Goal: Task Accomplishment & Management: Use online tool/utility

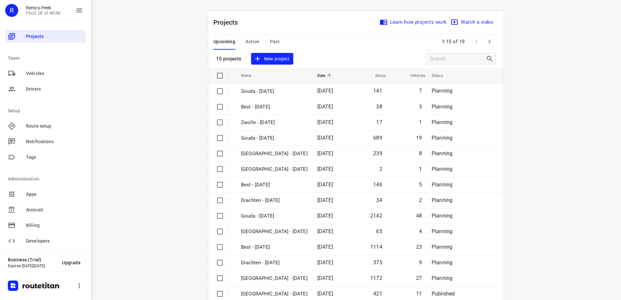
click at [254, 41] on span "Active" at bounding box center [252, 42] width 14 height 8
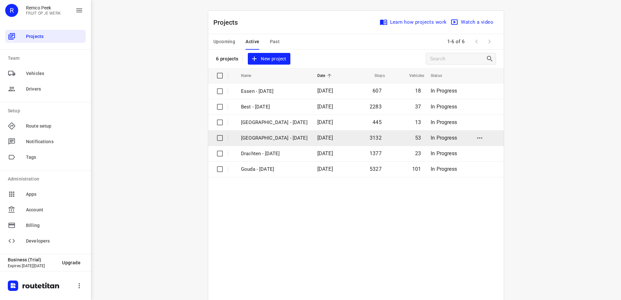
click at [278, 140] on p "[GEOGRAPHIC_DATA] - [DATE]" at bounding box center [274, 137] width 67 height 7
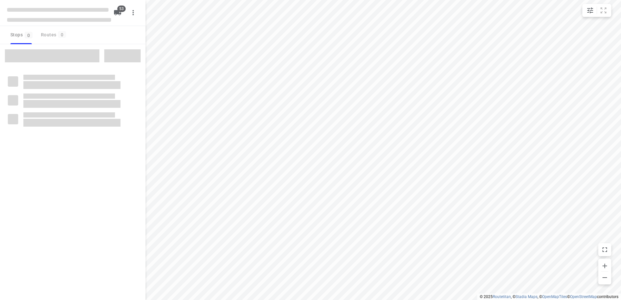
checkbox input "true"
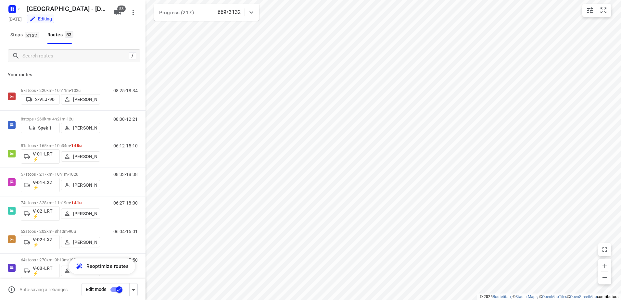
click at [250, 8] on div at bounding box center [251, 12] width 13 height 13
click at [207, 41] on icon "button" at bounding box center [207, 41] width 6 height 6
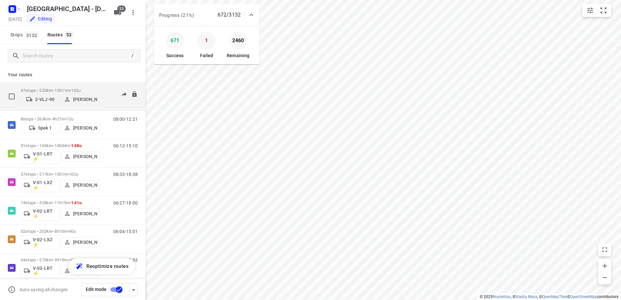
click at [61, 84] on div "67 stops • 220km • 10h11m • 102u 2-VLJ-90 Fikri Mizaz 08:25-18:34" at bounding box center [72, 96] width 145 height 29
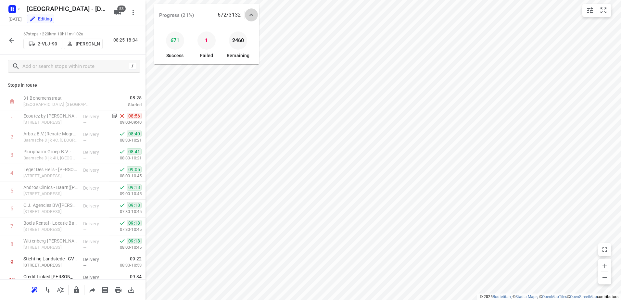
click at [251, 13] on icon at bounding box center [251, 15] width 8 height 8
click at [12, 37] on icon "button" at bounding box center [12, 40] width 8 height 8
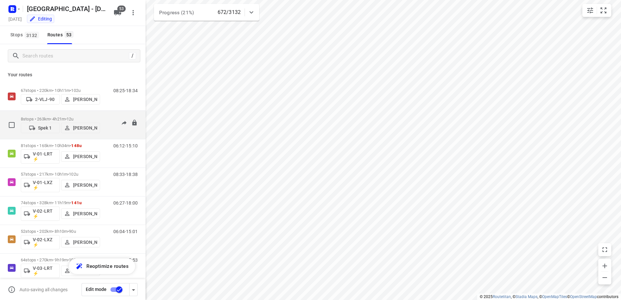
click at [106, 118] on div "08:00-12:21" at bounding box center [121, 127] width 32 height 20
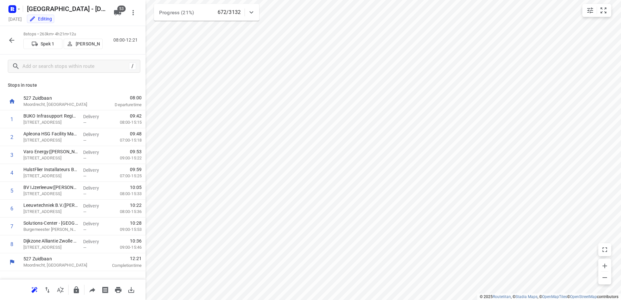
click at [13, 38] on icon "button" at bounding box center [12, 40] width 8 height 8
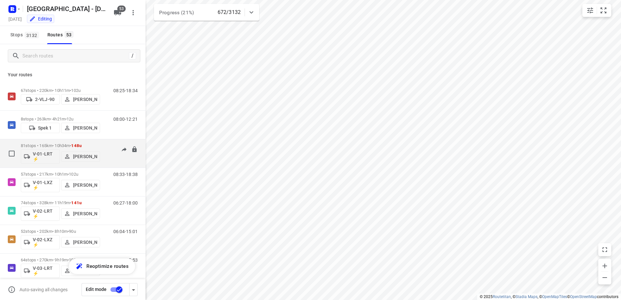
click at [102, 143] on div "81 stops • 165km • 10h34m • 148u V-01-LRT ⚡ Jorick Kok 06:12-15:10" at bounding box center [83, 153] width 125 height 27
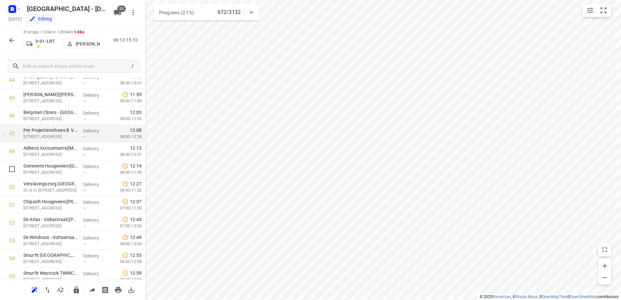
scroll to position [844, 0]
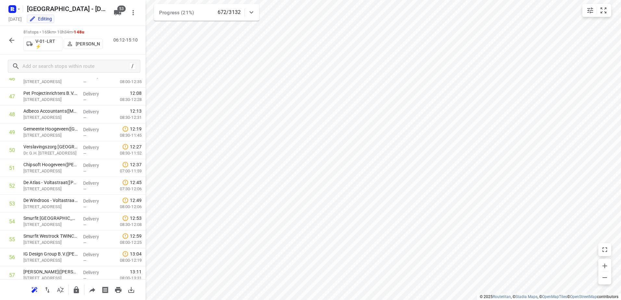
click at [12, 38] on icon "button" at bounding box center [11, 40] width 5 height 5
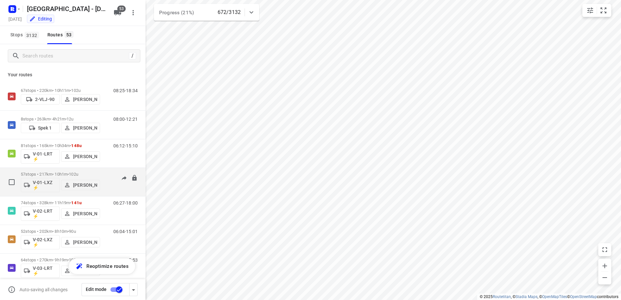
click at [108, 170] on div "57 stops • 217km • 10h1m • 102u V-01-LXZ ⚡ Daan Koman 08:33-18:38" at bounding box center [83, 181] width 125 height 27
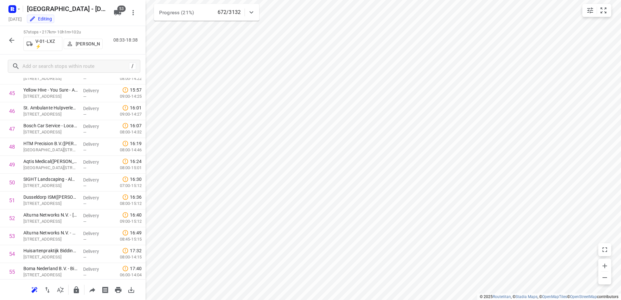
scroll to position [867, 0]
click at [7, 38] on button "button" at bounding box center [11, 40] width 13 height 13
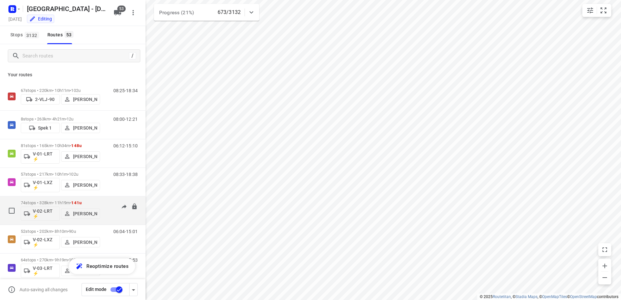
click at [100, 200] on div "74 stops • 328km • 11h19m • 141u V-02-LRT ⚡ Wesley Platje 06:27-18:00" at bounding box center [83, 210] width 125 height 27
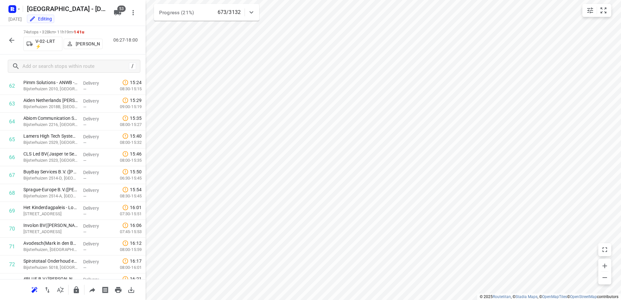
scroll to position [1170, 0]
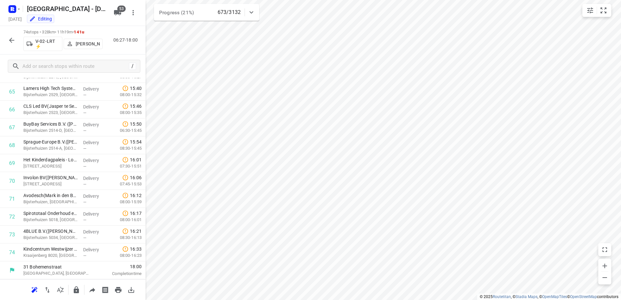
click at [8, 43] on icon "button" at bounding box center [12, 40] width 8 height 8
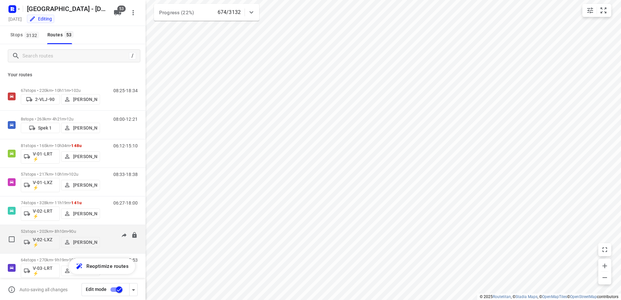
click at [105, 228] on div "52 stops • 202km • 8h10m • 90u V-02-LXZ ⚡ Max Neppelenbroek 06:04-15:01" at bounding box center [83, 239] width 125 height 27
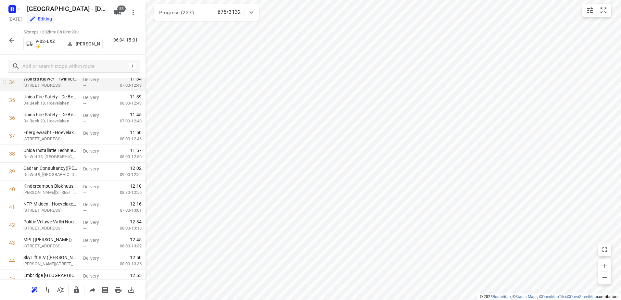
scroll to position [777, 0]
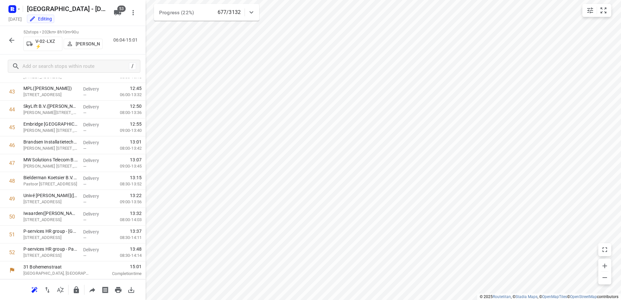
click at [12, 41] on icon "button" at bounding box center [12, 40] width 8 height 8
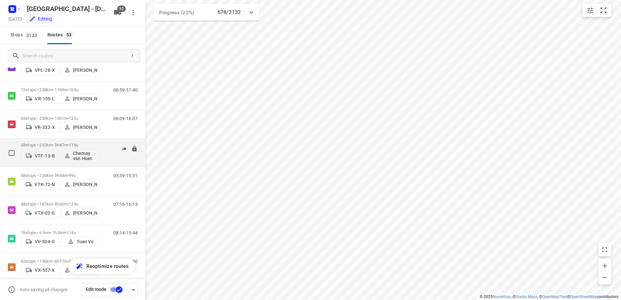
scroll to position [1323, 0]
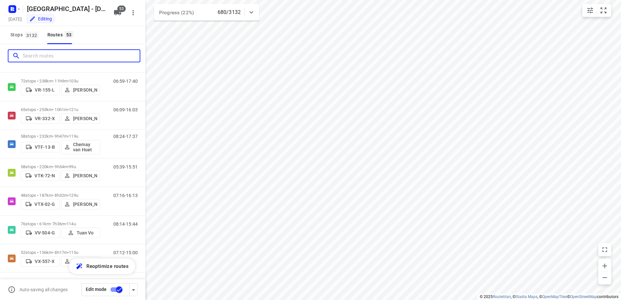
click at [75, 51] on input "Search routes" at bounding box center [81, 56] width 117 height 10
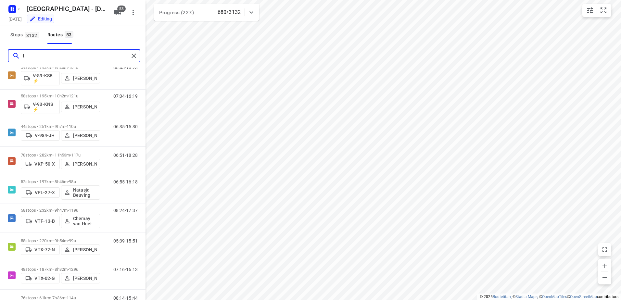
scroll to position [0, 0]
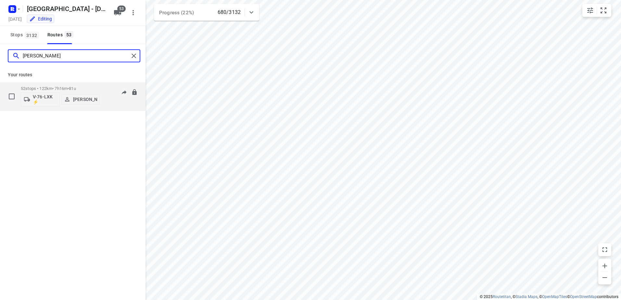
type input "[PERSON_NAME]"
click at [76, 86] on span "81u" at bounding box center [72, 88] width 7 height 5
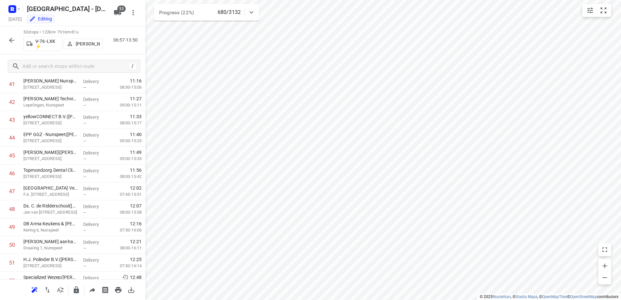
scroll to position [777, 0]
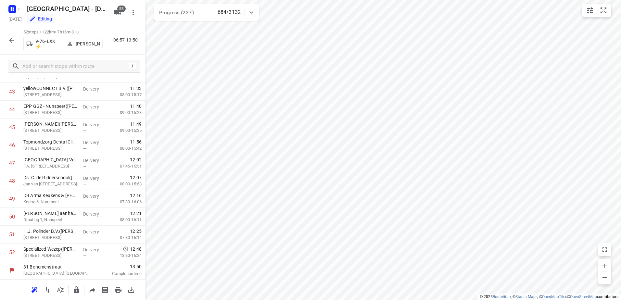
click at [15, 43] on icon "button" at bounding box center [12, 40] width 8 height 8
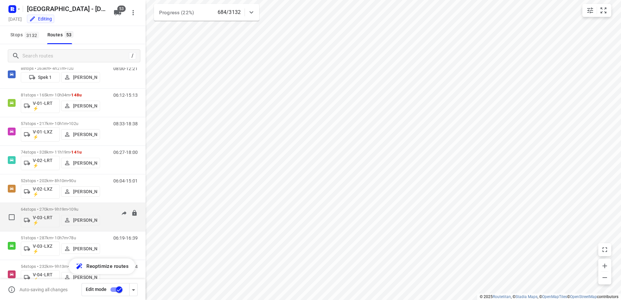
scroll to position [65, 0]
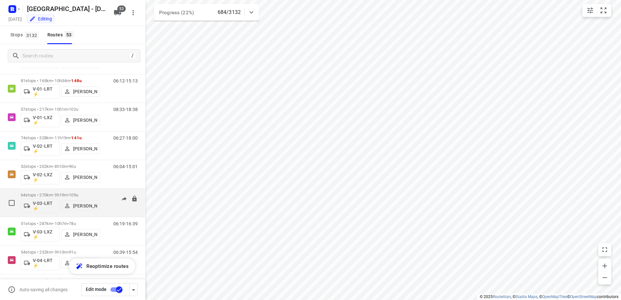
click at [100, 189] on div "64 stops • 270km • 9h19m • 109u V-03-LRT ⚡ Monique Sienema 06:08-15:53" at bounding box center [72, 203] width 145 height 29
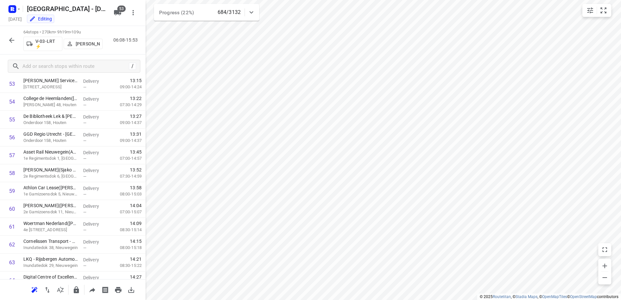
scroll to position [992, 0]
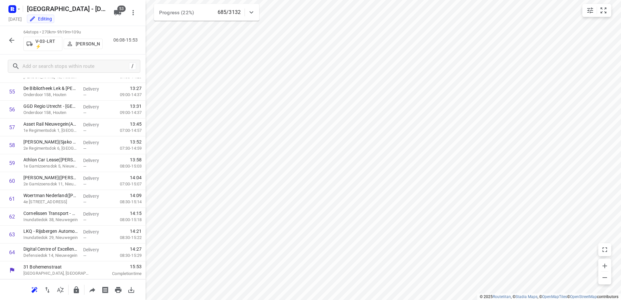
click at [9, 38] on icon "button" at bounding box center [12, 40] width 8 height 8
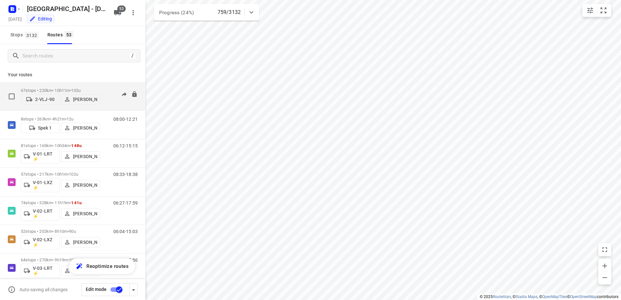
click at [81, 84] on div "67 stops • 220km • 10h11m • 102u 2-VLJ-90 Fikri Mizaz 08:25-18:38" at bounding box center [72, 96] width 145 height 29
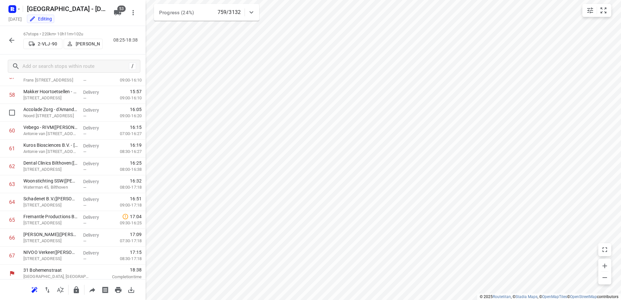
scroll to position [1045, 0]
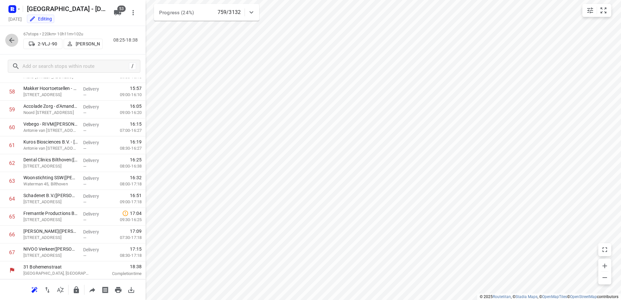
click at [10, 34] on button "button" at bounding box center [11, 40] width 13 height 13
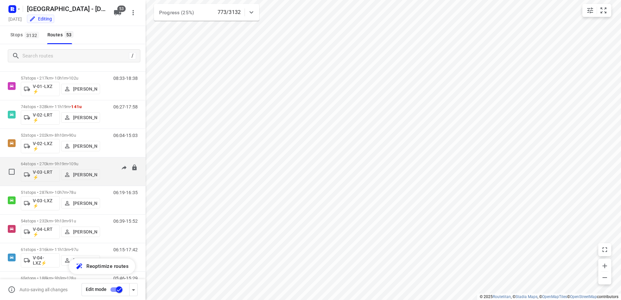
scroll to position [97, 0]
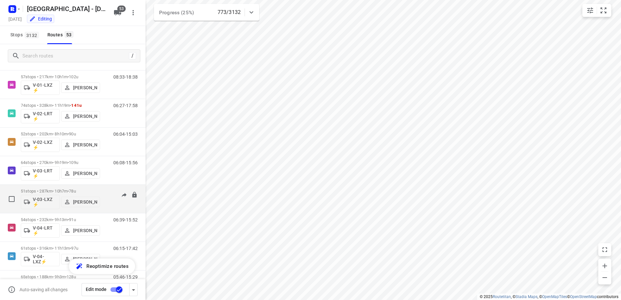
click at [97, 185] on div "51 stops • 287km • 10h7m • 78u V-03-LXZ ⚡ [PERSON_NAME]" at bounding box center [60, 198] width 79 height 27
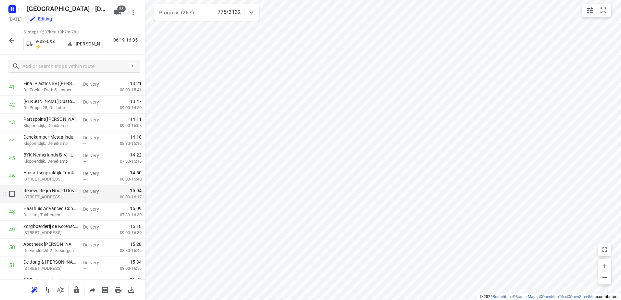
scroll to position [760, 0]
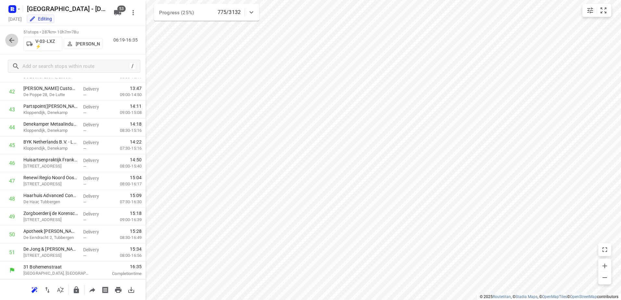
click at [13, 42] on icon "button" at bounding box center [12, 40] width 8 height 8
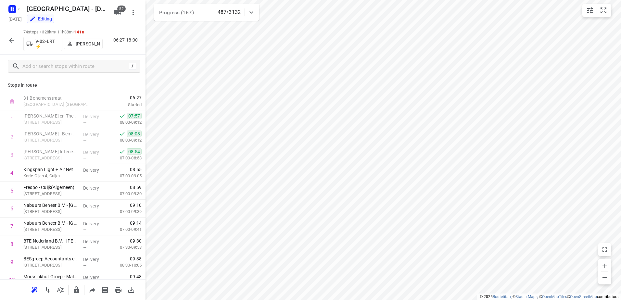
click at [12, 39] on icon "button" at bounding box center [12, 40] width 8 height 8
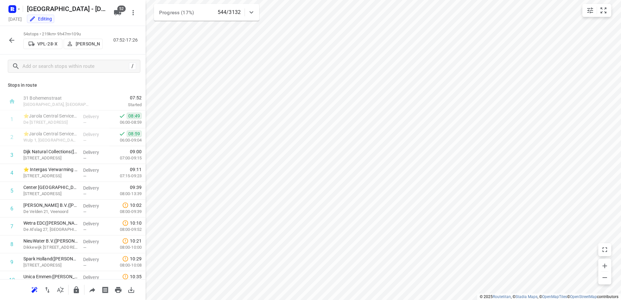
click at [9, 38] on icon "button" at bounding box center [12, 40] width 8 height 8
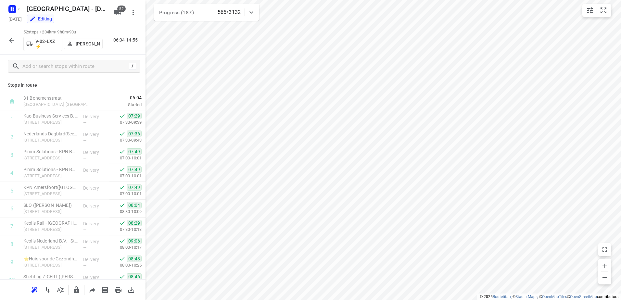
scroll to position [777, 0]
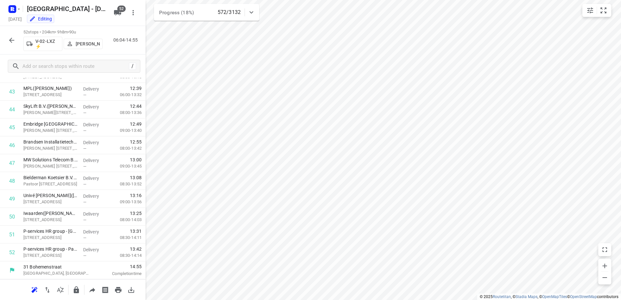
click at [12, 39] on icon "button" at bounding box center [12, 40] width 8 height 8
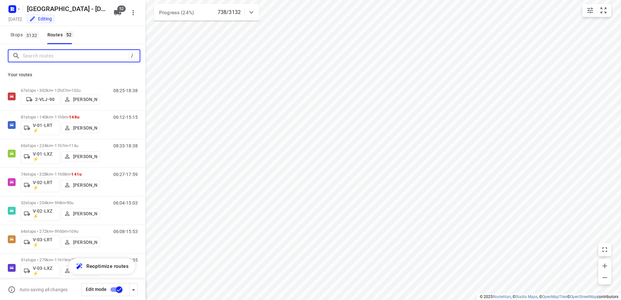
click at [67, 56] on input "Search routes" at bounding box center [76, 56] width 106 height 10
type input "MAx"
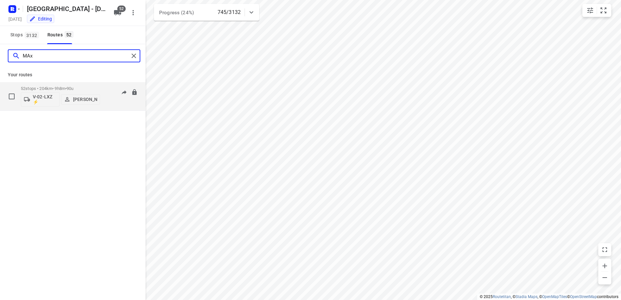
scroll to position [0, 0]
click at [67, 86] on span "•" at bounding box center [65, 88] width 1 height 5
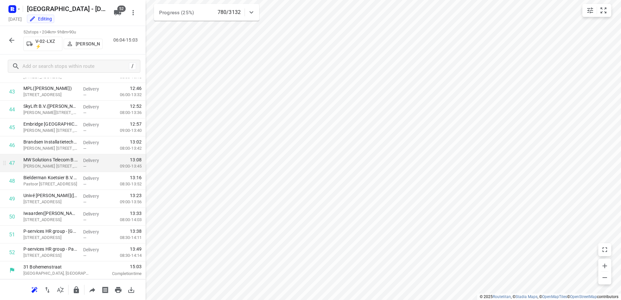
scroll to position [777, 0]
click at [13, 39] on icon "button" at bounding box center [12, 40] width 8 height 8
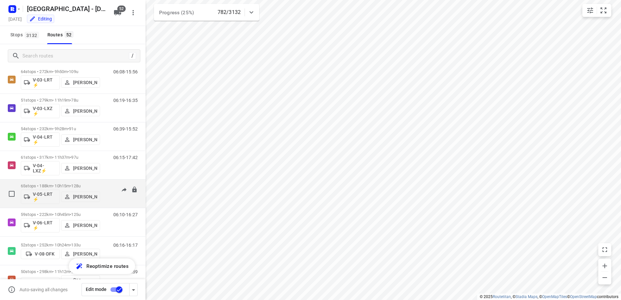
scroll to position [162, 0]
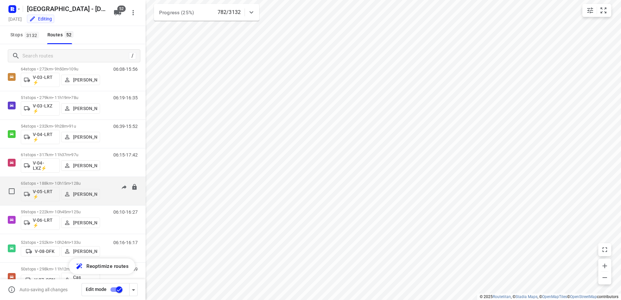
click at [105, 183] on div "05:46-15:26" at bounding box center [121, 193] width 32 height 24
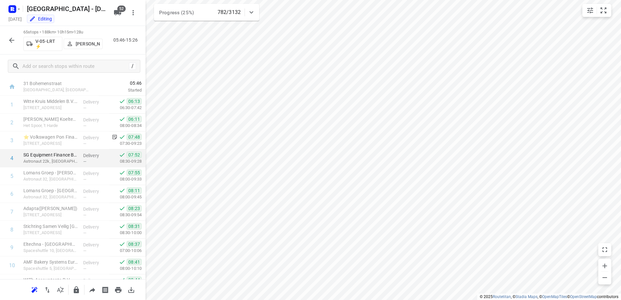
scroll to position [0, 0]
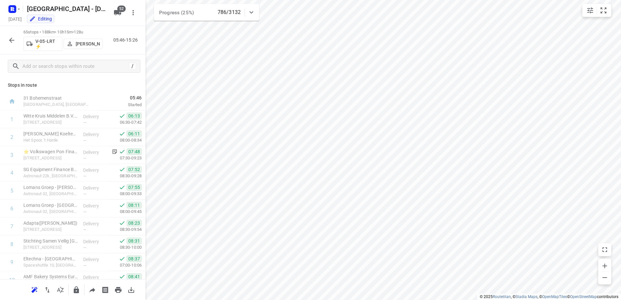
click at [13, 38] on icon "button" at bounding box center [12, 40] width 8 height 8
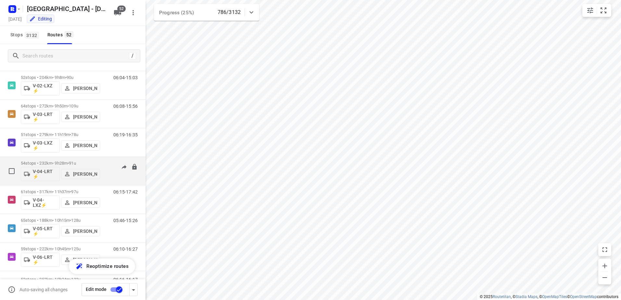
scroll to position [130, 0]
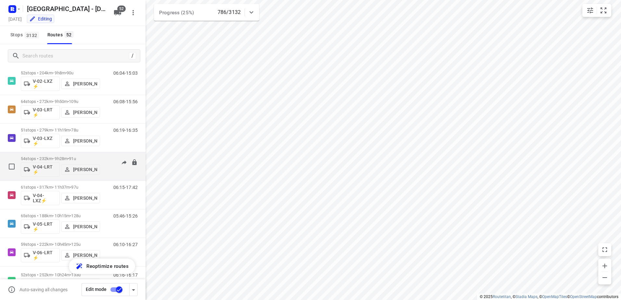
click at [76, 158] on span "91u" at bounding box center [72, 158] width 7 height 5
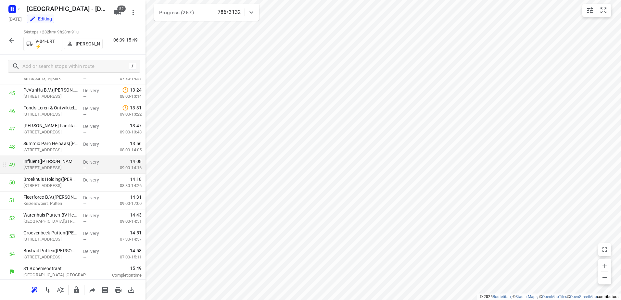
scroll to position [813, 0]
click at [10, 41] on icon "button" at bounding box center [11, 40] width 5 height 5
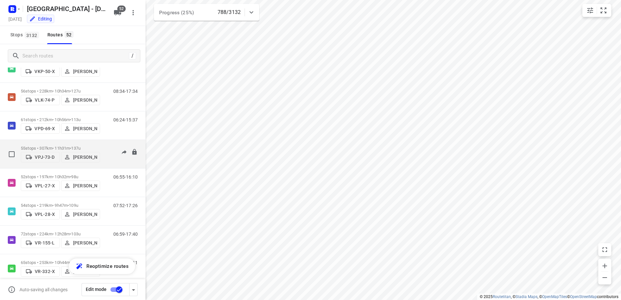
scroll to position [1133, 0]
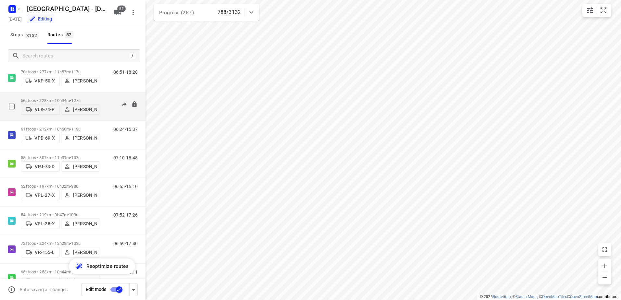
click at [82, 95] on div "56 stops • 228km • 10h34m • 127u VLK-74-P Jarno Bonhof" at bounding box center [60, 106] width 79 height 23
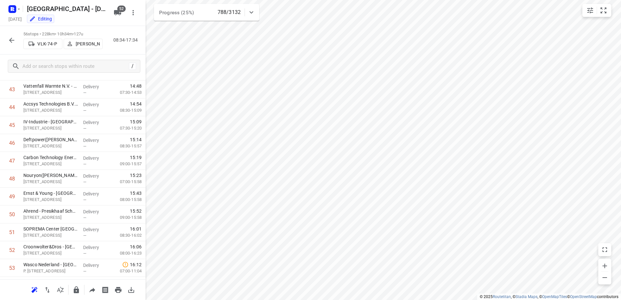
scroll to position [849, 0]
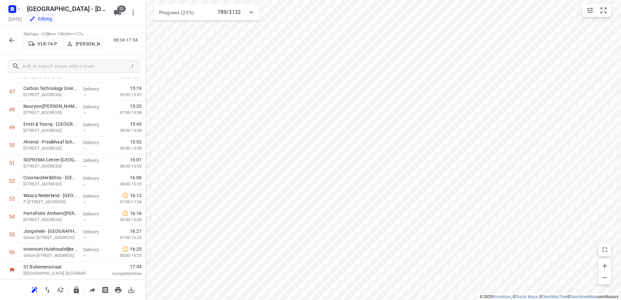
click at [10, 37] on icon "button" at bounding box center [12, 40] width 8 height 8
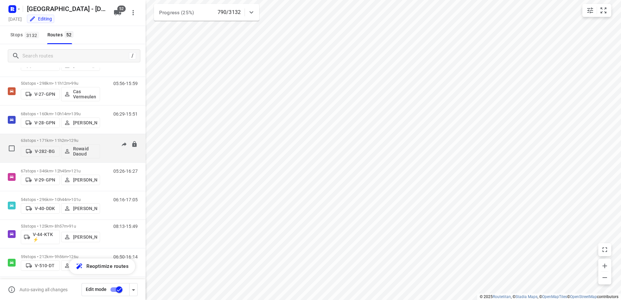
scroll to position [357, 0]
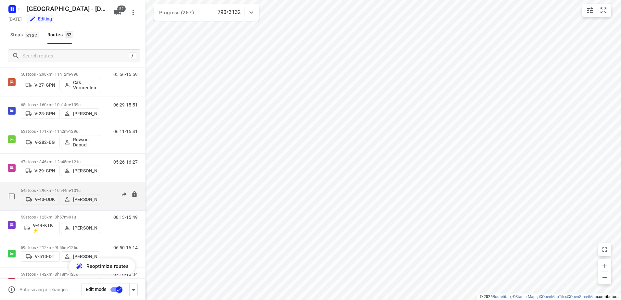
click at [106, 189] on div "06:16-17:05" at bounding box center [121, 198] width 32 height 20
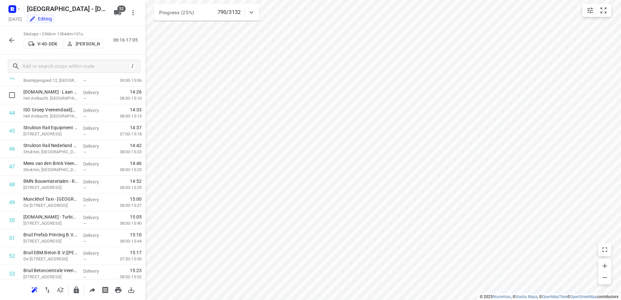
scroll to position [813, 0]
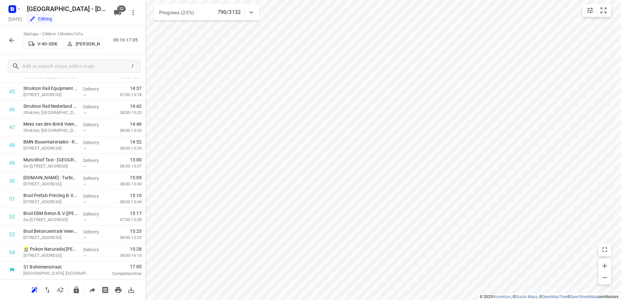
click at [11, 37] on icon "button" at bounding box center [12, 40] width 8 height 8
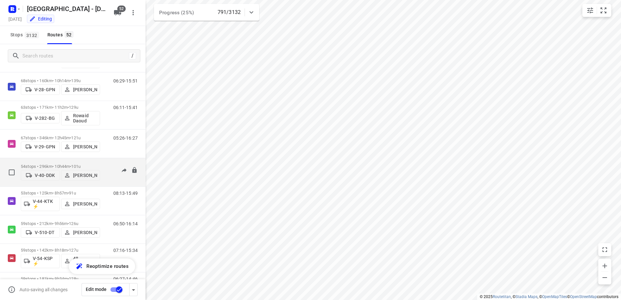
scroll to position [390, 0]
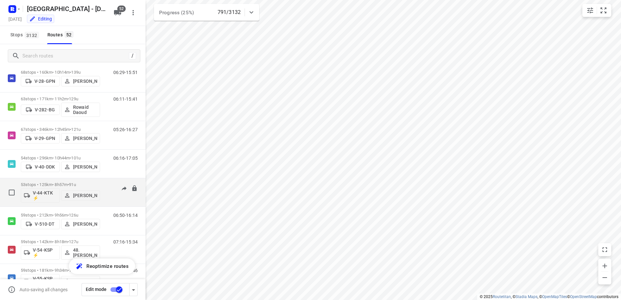
click at [97, 185] on p "53 stops • 125km • 8h57m • 91u" at bounding box center [60, 184] width 79 height 5
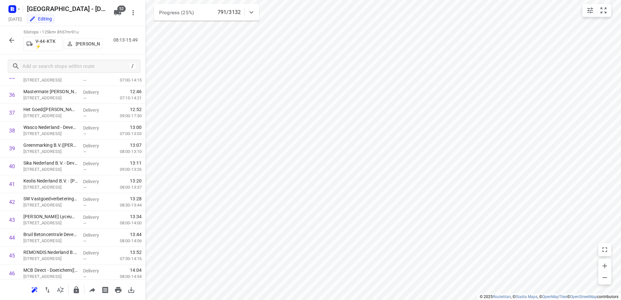
scroll to position [795, 0]
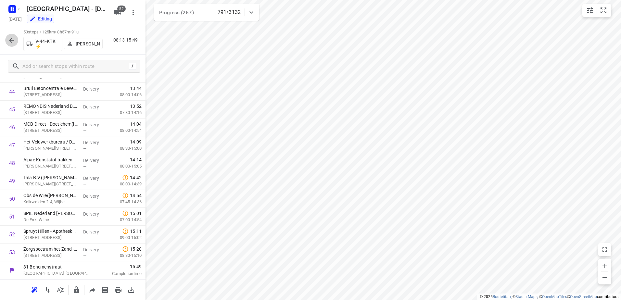
click at [13, 39] on icon "button" at bounding box center [12, 40] width 8 height 8
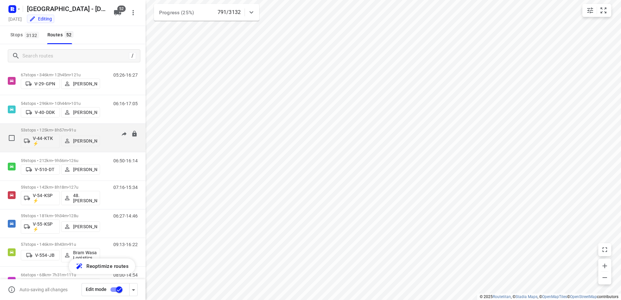
scroll to position [454, 0]
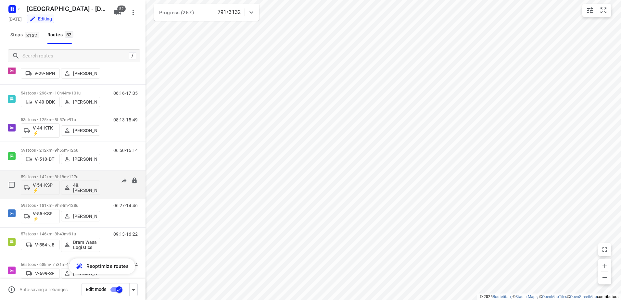
click at [110, 177] on div "07:16-15:34" at bounding box center [121, 186] width 32 height 24
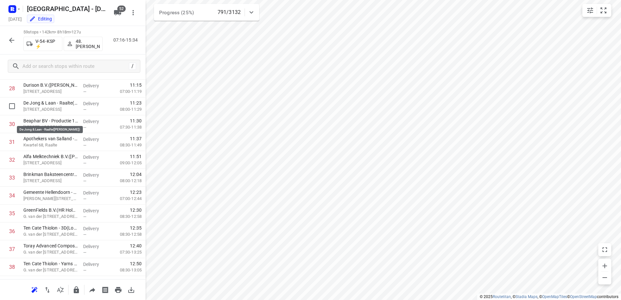
scroll to position [351, 0]
click at [10, 37] on icon "button" at bounding box center [12, 40] width 8 height 8
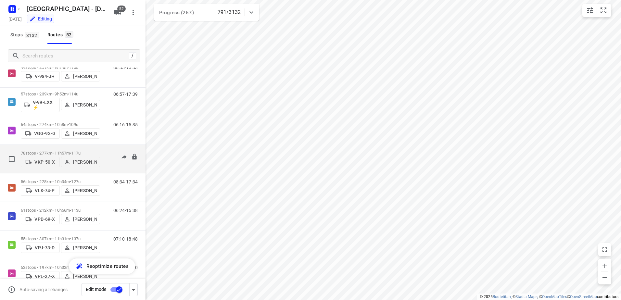
scroll to position [1035, 0]
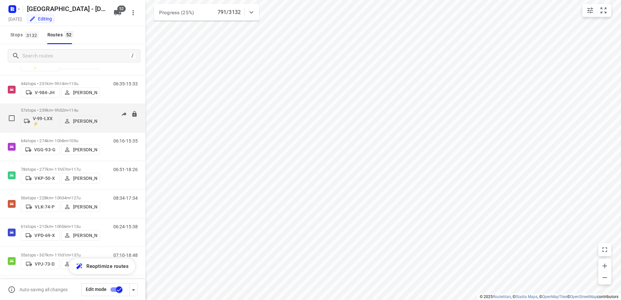
click at [100, 107] on div "57 stops • 239km • 9h52m • 114u V-99-LXX ⚡ Frank Louwdijk 06:57-17:39" at bounding box center [83, 118] width 125 height 27
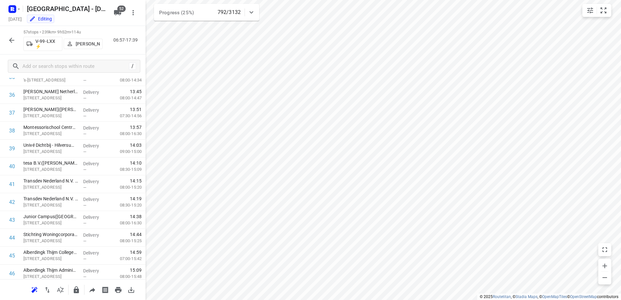
scroll to position [867, 0]
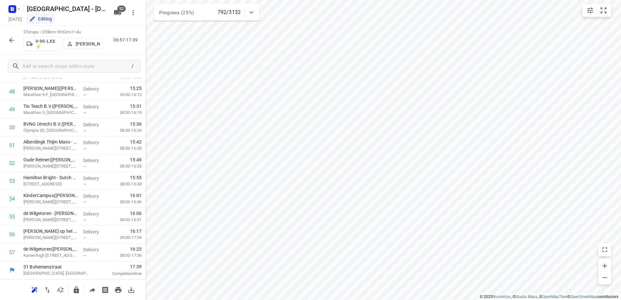
click at [12, 39] on icon "button" at bounding box center [12, 40] width 8 height 8
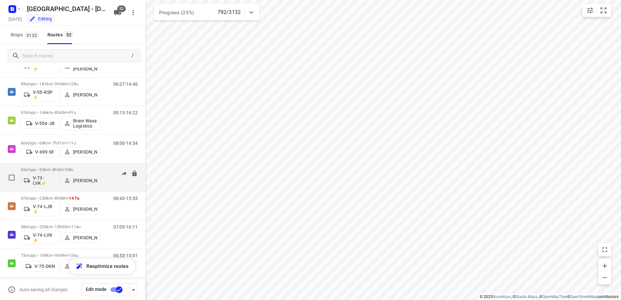
scroll to position [584, 0]
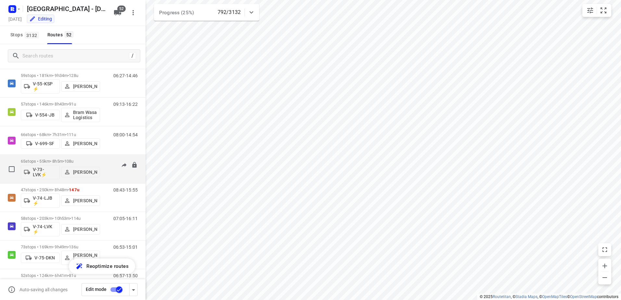
click at [102, 158] on div "65 stops • 55km • 8h5m • 108u V-73-LVK⚡ Nicky Kriest 07:28-14:35" at bounding box center [83, 168] width 125 height 27
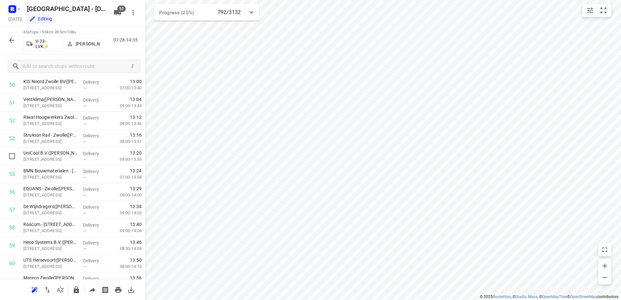
scroll to position [1009, 0]
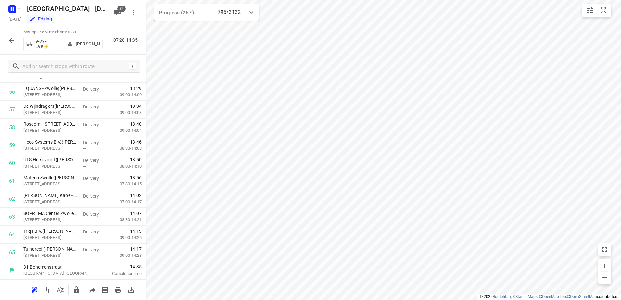
click at [16, 41] on button "button" at bounding box center [11, 40] width 13 height 13
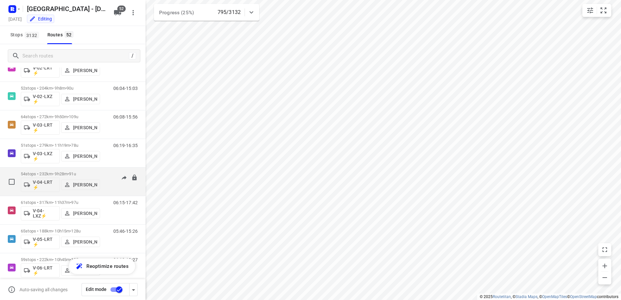
scroll to position [130, 0]
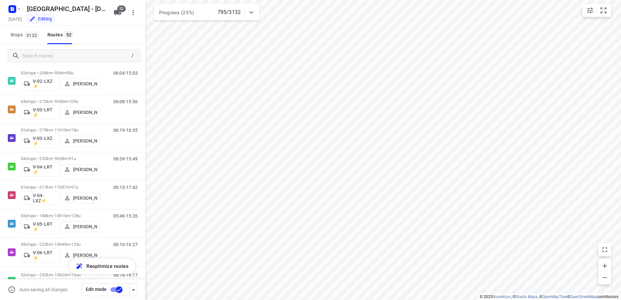
click at [258, 14] on div "Progress (25%) 795/3132" at bounding box center [206, 12] width 105 height 17
click at [258, 14] on div "Progress (25%) 795/3132" at bounding box center [206, 15] width 105 height 22
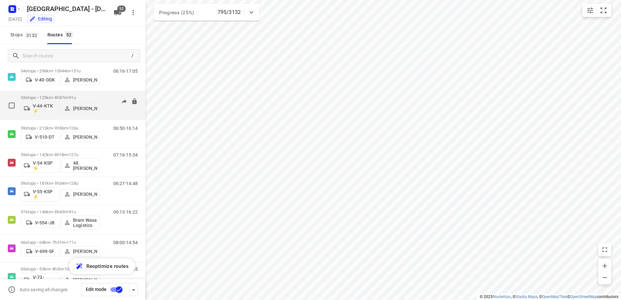
scroll to position [487, 0]
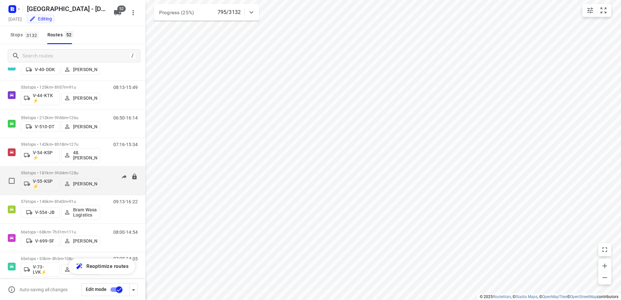
click at [105, 173] on div "06:27-14:48" at bounding box center [121, 182] width 32 height 24
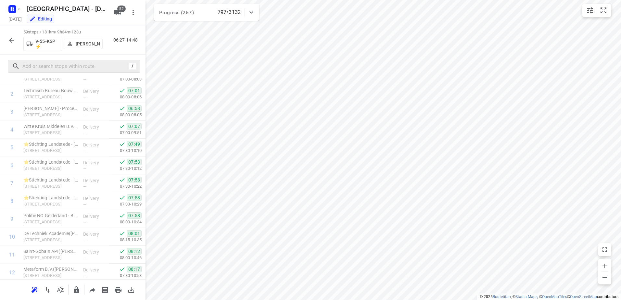
scroll to position [0, 0]
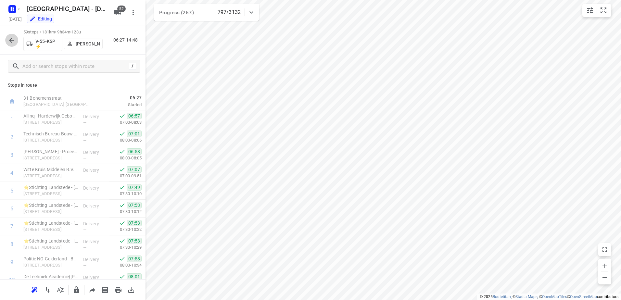
click at [13, 37] on icon "button" at bounding box center [12, 40] width 8 height 8
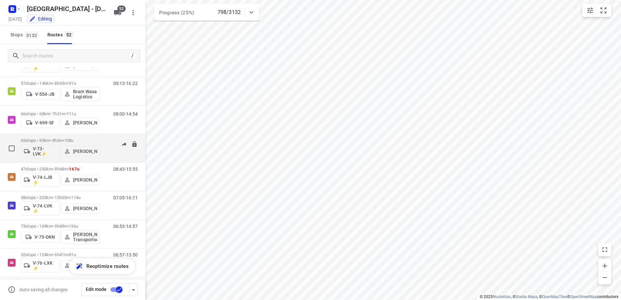
scroll to position [617, 0]
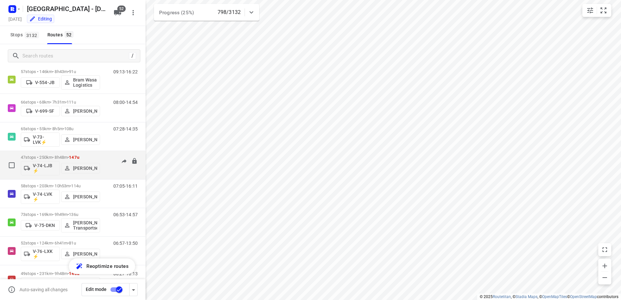
click at [106, 154] on div "47 stops • 250km • 8h48m • 147u V-74-LJB ⚡ Bas Geertsema 08:43-15:55" at bounding box center [83, 165] width 125 height 27
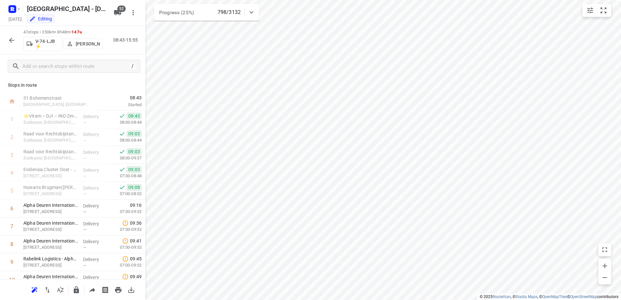
click at [12, 41] on icon "button" at bounding box center [12, 40] width 8 height 8
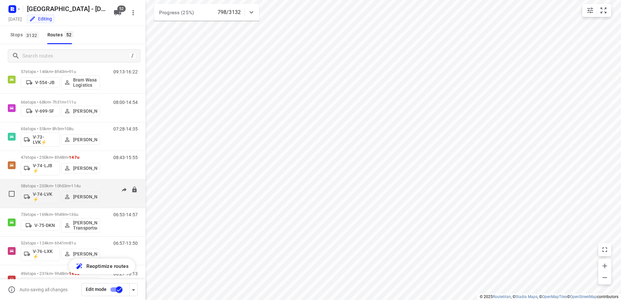
click at [100, 182] on div "58 stops • 203km • 10h53m • 114u V-74-LVK ⚡ Ricardo Schuitema" at bounding box center [60, 193] width 79 height 27
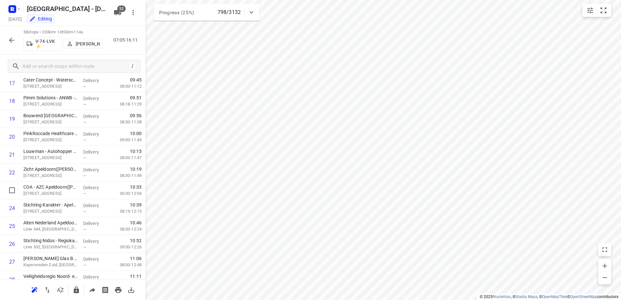
scroll to position [300, 0]
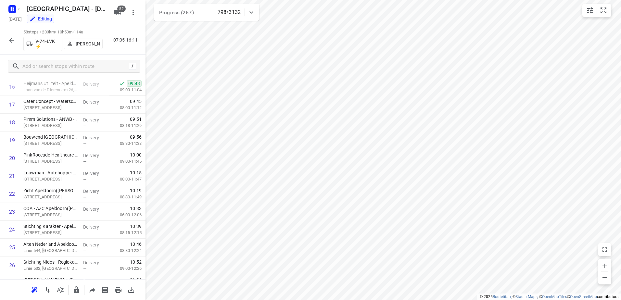
click at [10, 36] on icon "button" at bounding box center [12, 40] width 8 height 8
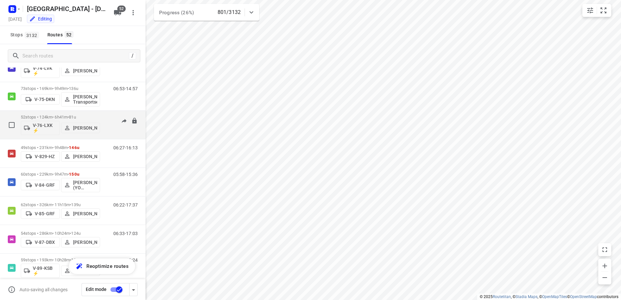
scroll to position [747, 0]
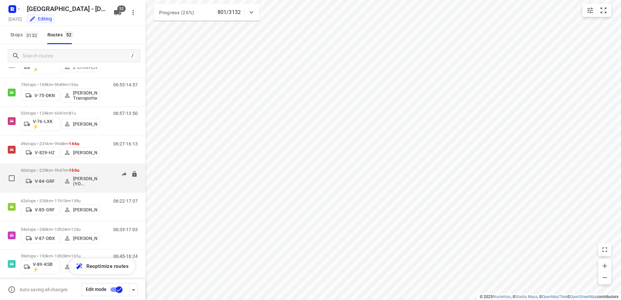
click at [105, 171] on div "05:58-15:36" at bounding box center [121, 180] width 32 height 24
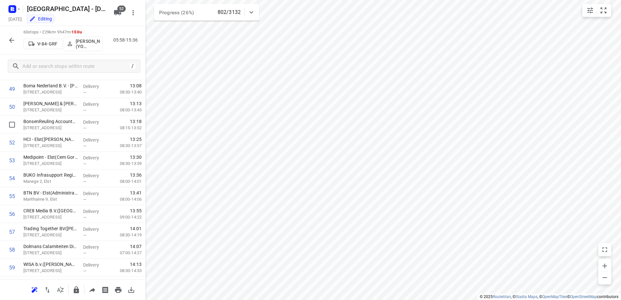
scroll to position [920, 0]
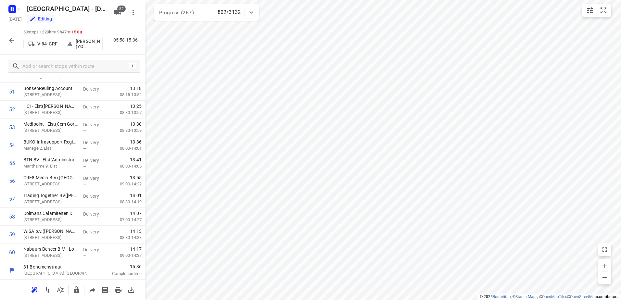
click at [15, 40] on icon "button" at bounding box center [12, 40] width 8 height 8
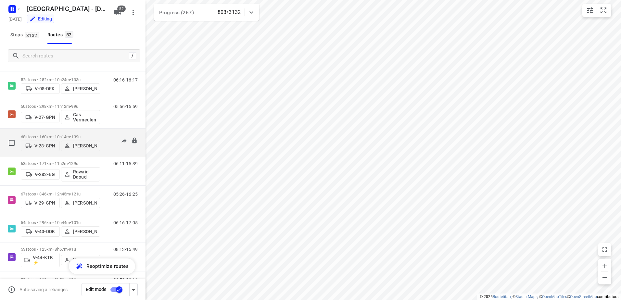
scroll to position [357, 0]
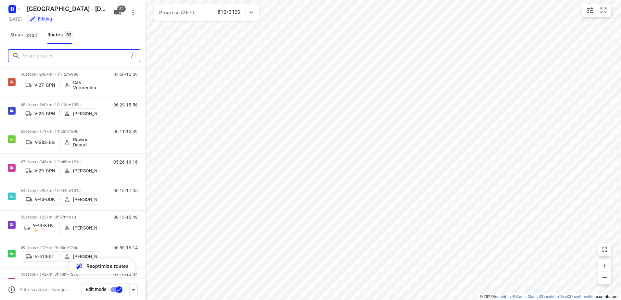
click at [91, 56] on input "Search routes" at bounding box center [76, 56] width 106 height 10
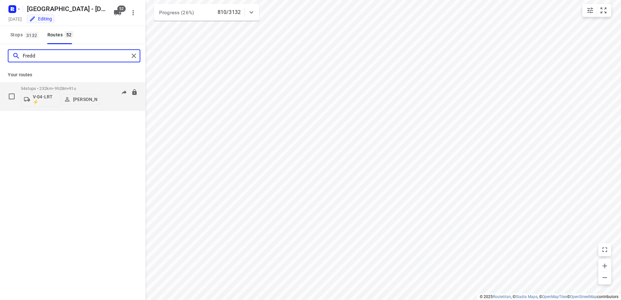
type input "Fredd"
click at [111, 86] on div "06:39-15:49" at bounding box center [121, 98] width 32 height 24
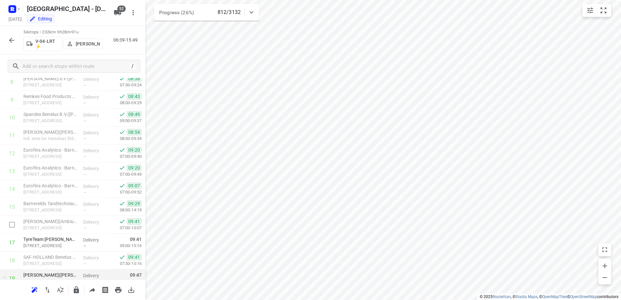
scroll to position [227, 0]
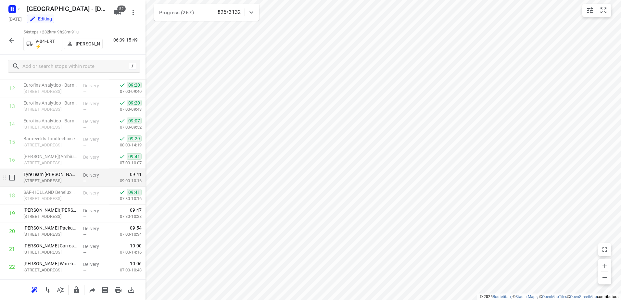
drag, startPoint x: 86, startPoint y: 172, endPoint x: 92, endPoint y: 175, distance: 7.3
click at [86, 172] on p "Delivery" at bounding box center [95, 175] width 24 height 6
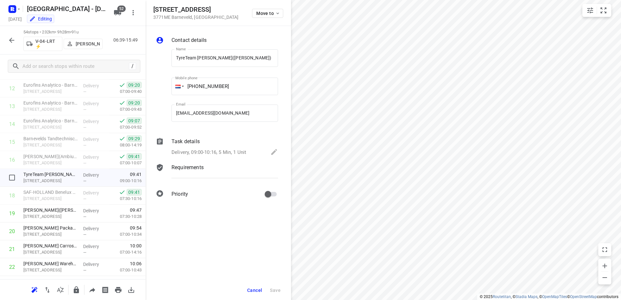
scroll to position [0, 6]
click at [204, 142] on div "Task details" at bounding box center [224, 142] width 106 height 8
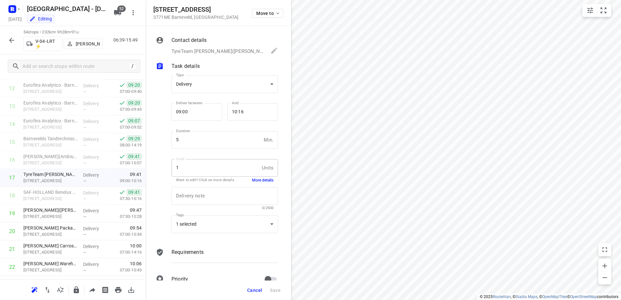
scroll to position [0, 0]
click at [256, 178] on button "More details" at bounding box center [262, 181] width 21 height 6
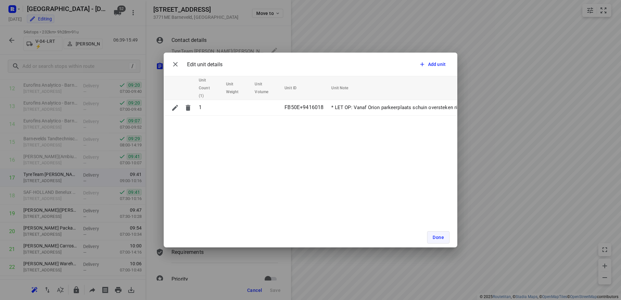
click at [434, 235] on span "Done" at bounding box center [437, 237] width 11 height 5
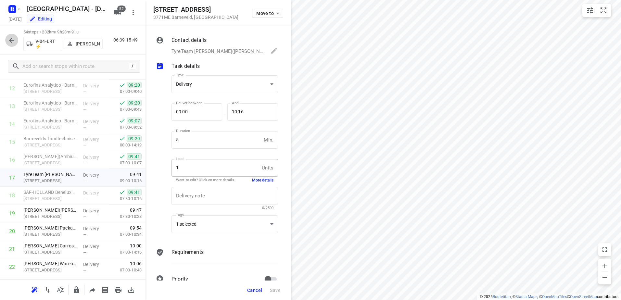
click at [11, 42] on icon "button" at bounding box center [11, 40] width 5 height 5
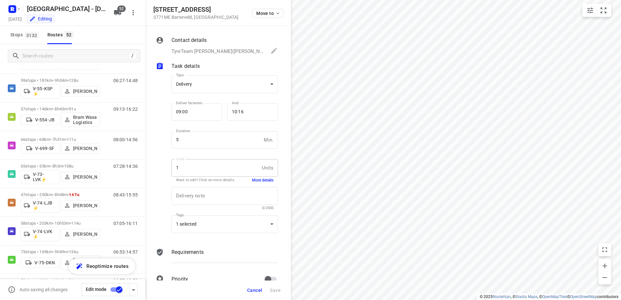
scroll to position [584, 0]
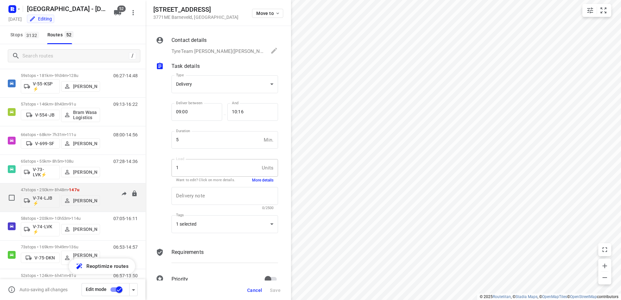
click at [99, 188] on p "47 stops • 250km • 8h48m • 147u" at bounding box center [60, 189] width 79 height 5
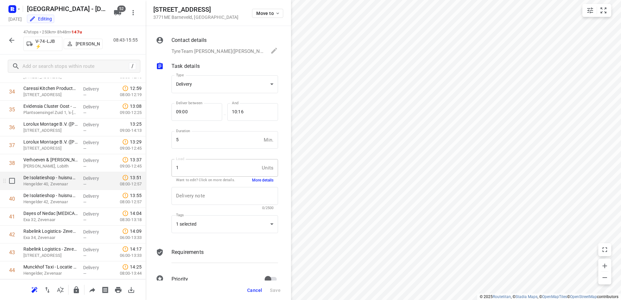
scroll to position [688, 0]
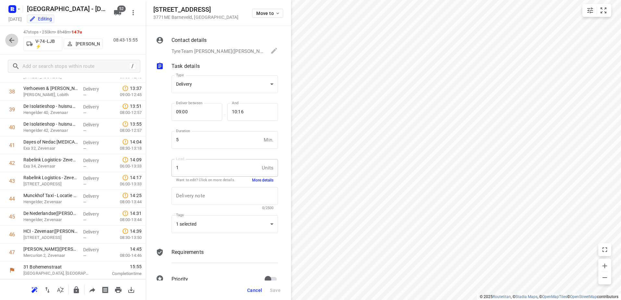
click at [11, 41] on icon "button" at bounding box center [11, 40] width 5 height 5
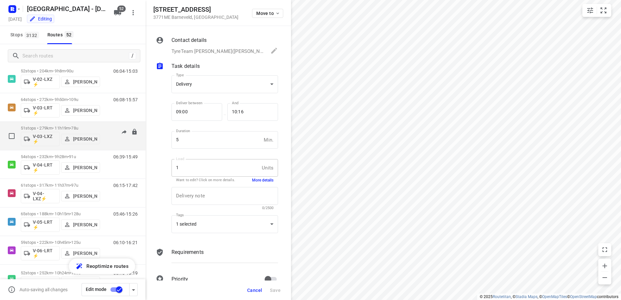
scroll to position [162, 0]
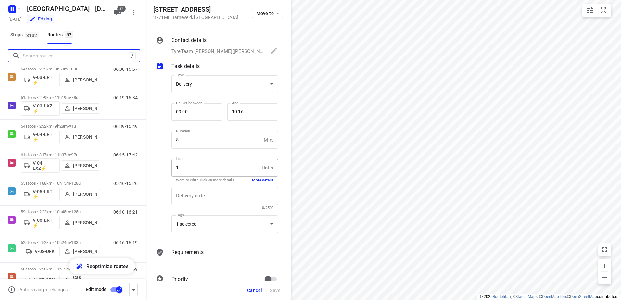
click at [96, 57] on input "Search routes" at bounding box center [76, 56] width 106 height 10
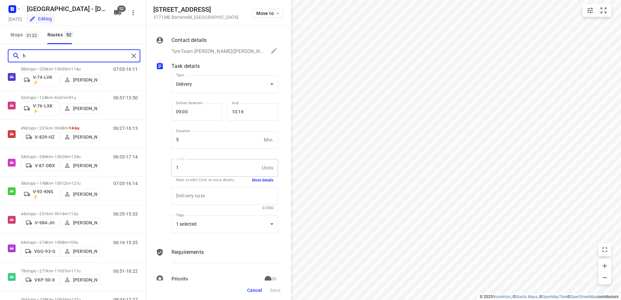
scroll to position [0, 0]
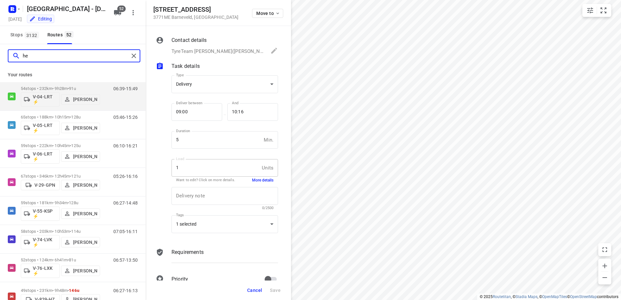
type input "hen"
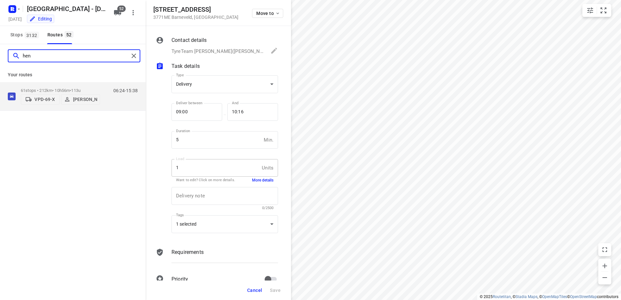
drag, startPoint x: 96, startPoint y: 56, endPoint x: -1, endPoint y: 62, distance: 97.8
click at [0, 62] on html "i © 2025 Routetitan , © Stadia Maps , © OpenMapTiles © OpenStreetMap contributo…" at bounding box center [310, 150] width 621 height 300
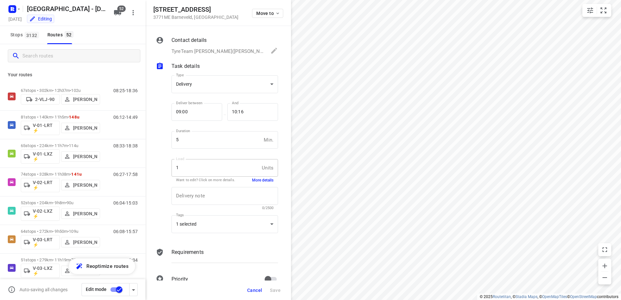
click at [253, 289] on span "Cancel" at bounding box center [254, 290] width 15 height 5
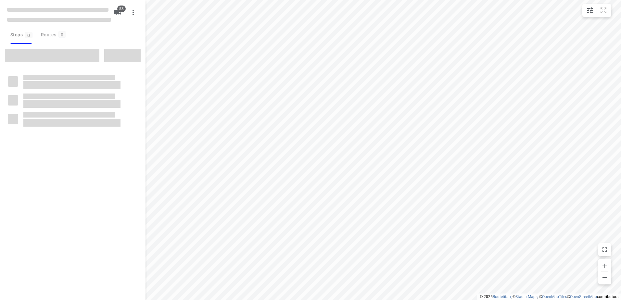
checkbox input "true"
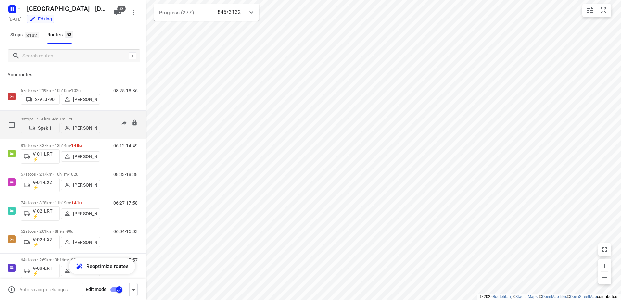
click at [105, 121] on div "08:00-12:21" at bounding box center [121, 127] width 32 height 20
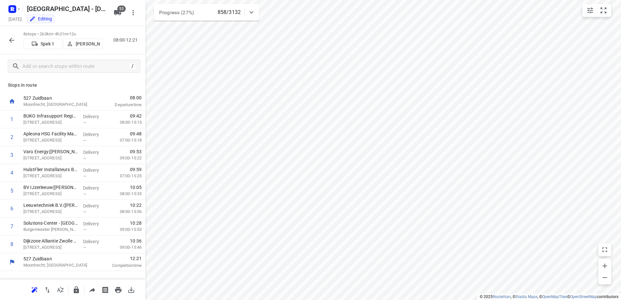
click at [15, 41] on icon "button" at bounding box center [12, 40] width 8 height 8
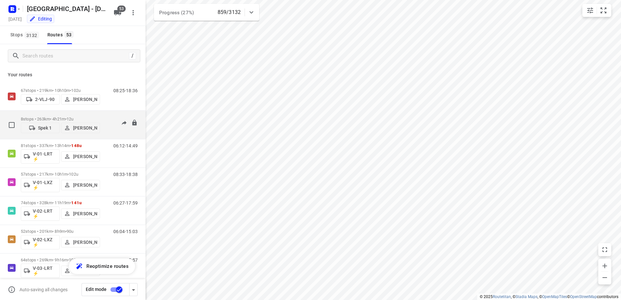
click at [81, 117] on p "8 stops • 263km • 4h21m • 12u" at bounding box center [60, 119] width 79 height 5
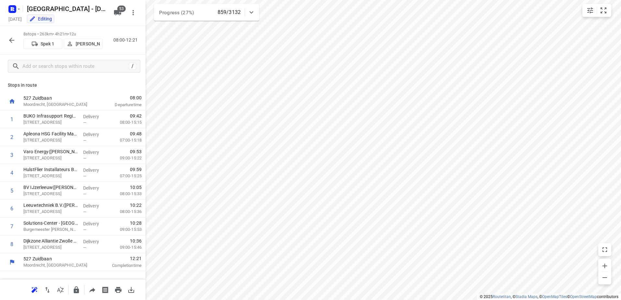
click at [15, 36] on icon "button" at bounding box center [12, 40] width 8 height 8
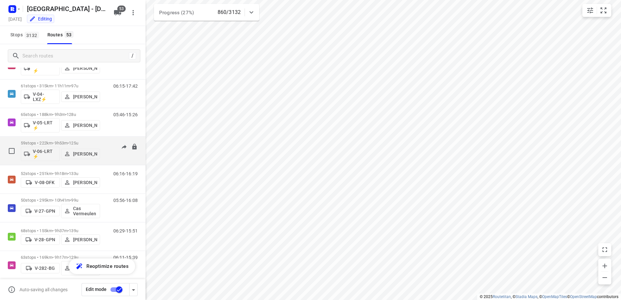
scroll to position [227, 0]
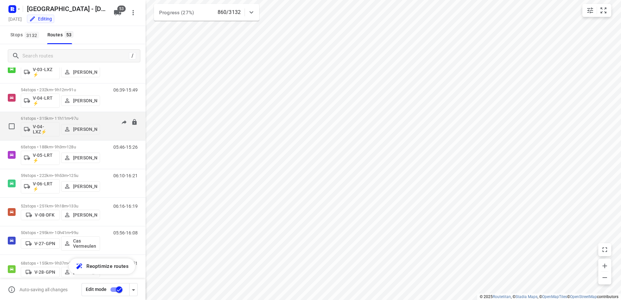
click at [57, 115] on div "61 stops • 315km • 11h11m • 97u V-04-LXZ⚡ [PERSON_NAME]" at bounding box center [60, 126] width 79 height 27
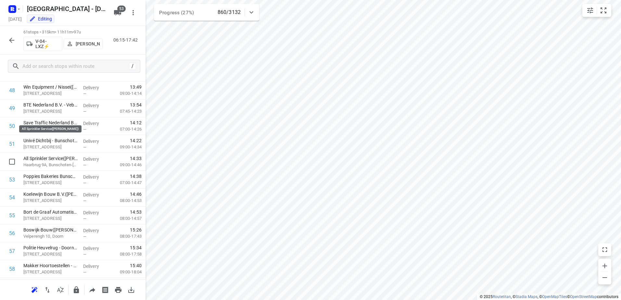
scroll to position [938, 0]
click at [10, 39] on icon "button" at bounding box center [11, 40] width 5 height 5
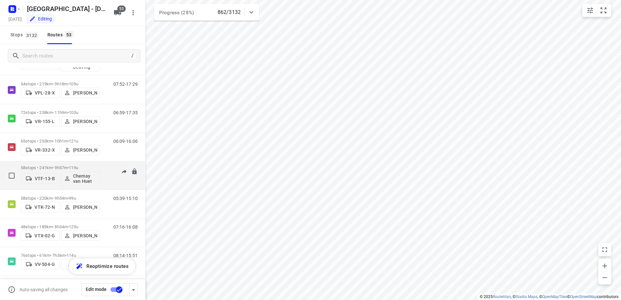
scroll to position [1323, 0]
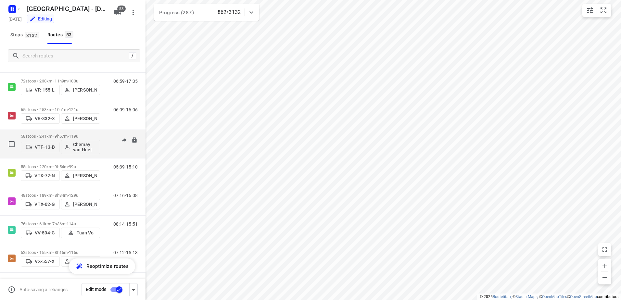
click at [69, 134] on span "•" at bounding box center [68, 136] width 1 height 5
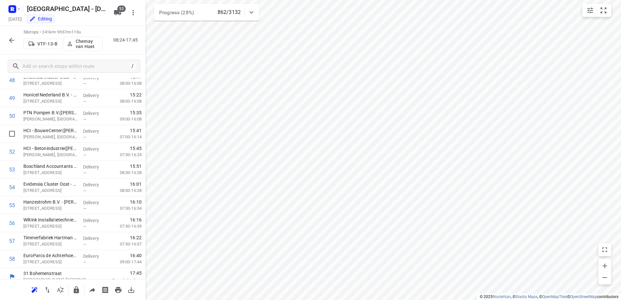
scroll to position [885, 0]
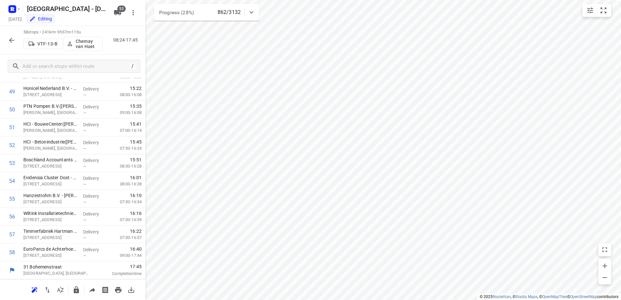
click at [12, 42] on icon "button" at bounding box center [12, 40] width 8 height 8
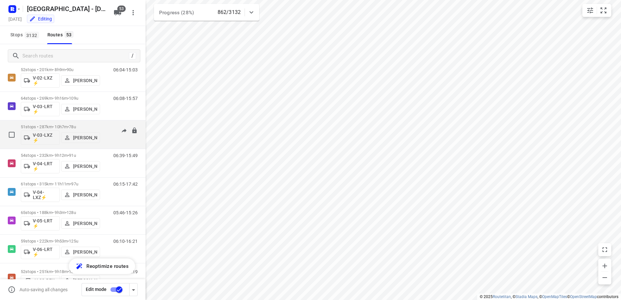
scroll to position [162, 0]
click at [63, 122] on div "51 stops • 287km • 10h7m • 78u V-03-LXZ ⚡ [PERSON_NAME]" at bounding box center [60, 133] width 79 height 27
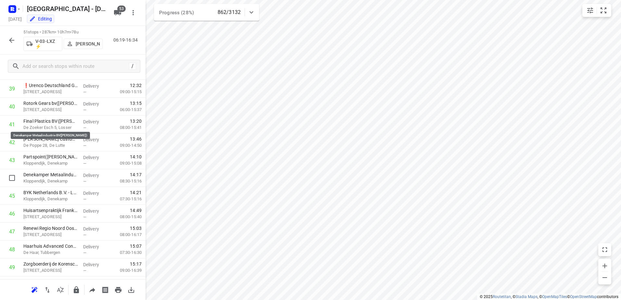
scroll to position [760, 0]
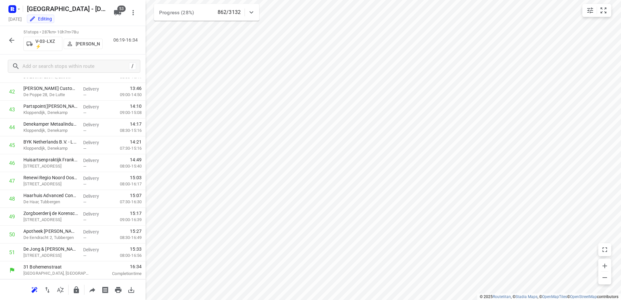
click at [17, 39] on button "button" at bounding box center [11, 40] width 13 height 13
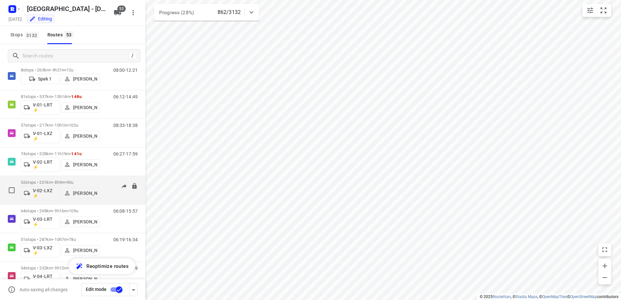
scroll to position [65, 0]
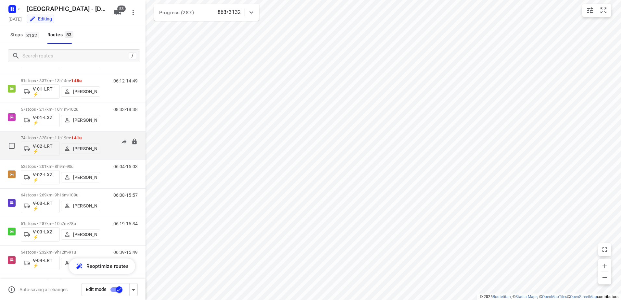
click at [56, 133] on div "74 stops • 328km • 11h19m • 141u V-02-LRT ⚡ [PERSON_NAME]" at bounding box center [60, 145] width 79 height 27
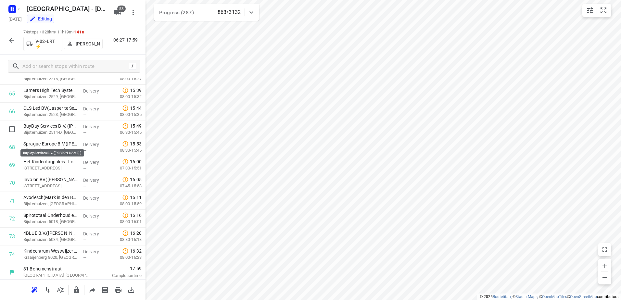
scroll to position [1170, 0]
click at [10, 39] on icon "button" at bounding box center [12, 40] width 8 height 8
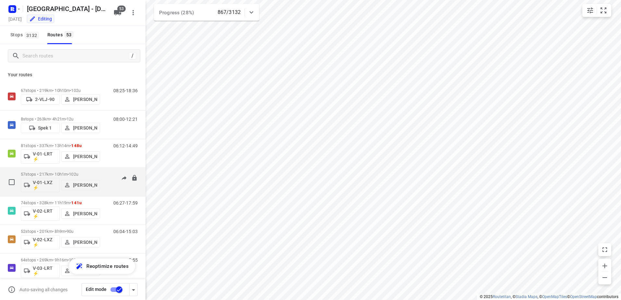
click at [107, 177] on div "08:33-18:38" at bounding box center [121, 184] width 32 height 24
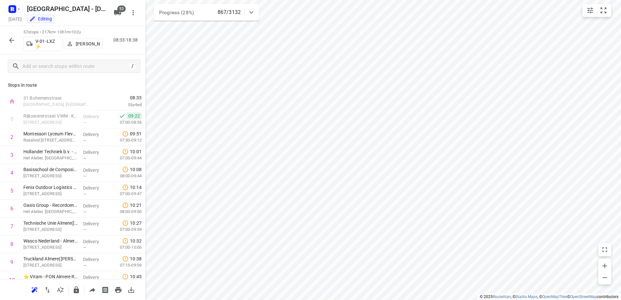
click at [6, 38] on button "button" at bounding box center [11, 40] width 13 height 13
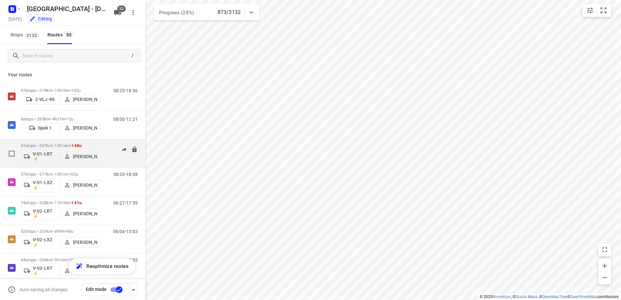
click at [107, 142] on div "81 stops • 337km • 13h14m • 148u V-01-LRT ⚡ [PERSON_NAME] 06:12-14:49" at bounding box center [83, 153] width 125 height 27
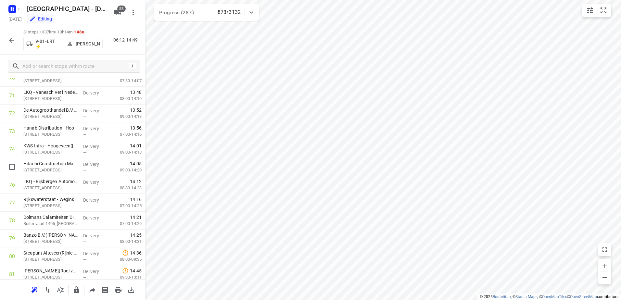
scroll to position [1295, 0]
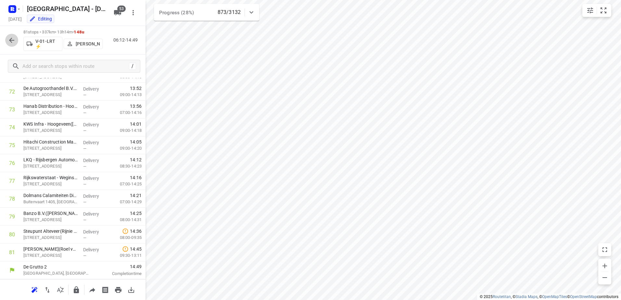
click at [11, 37] on icon "button" at bounding box center [12, 40] width 8 height 8
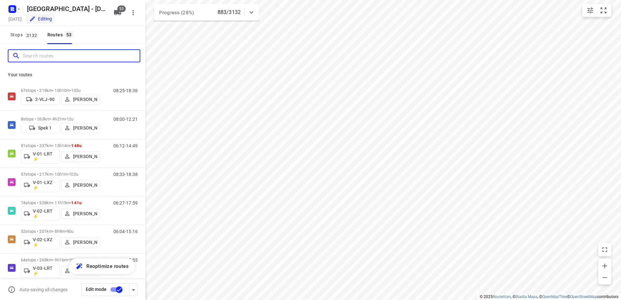
click at [85, 57] on input "Search routes" at bounding box center [81, 56] width 117 height 10
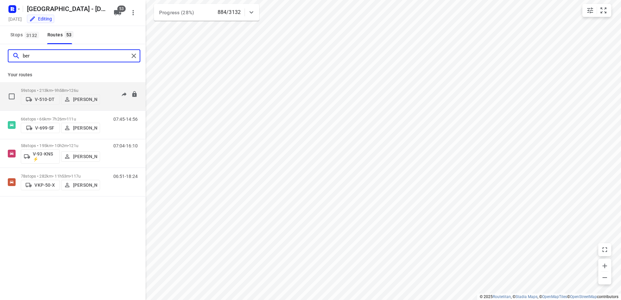
type input "ber"
click at [101, 85] on div "59 stops • 213km • 9h58m • 126u V-510-DT [PERSON_NAME] 06:50-16:19" at bounding box center [83, 96] width 125 height 23
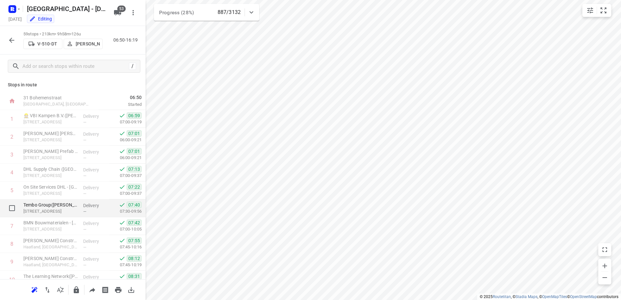
scroll to position [0, 0]
drag, startPoint x: 36, startPoint y: 83, endPoint x: 4, endPoint y: 83, distance: 32.5
click at [4, 83] on div "Stops in route 31 Bohemenstraat [GEOGRAPHIC_DATA], [GEOGRAPHIC_DATA] 06:50 Star…" at bounding box center [72, 178] width 145 height 201
drag, startPoint x: 4, startPoint y: 83, endPoint x: 39, endPoint y: 82, distance: 35.1
click at [39, 82] on p "Stops in route" at bounding box center [73, 85] width 130 height 7
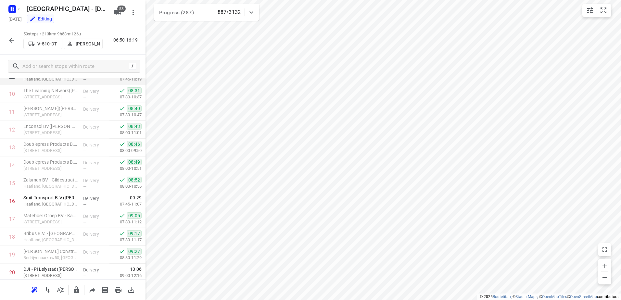
scroll to position [195, 0]
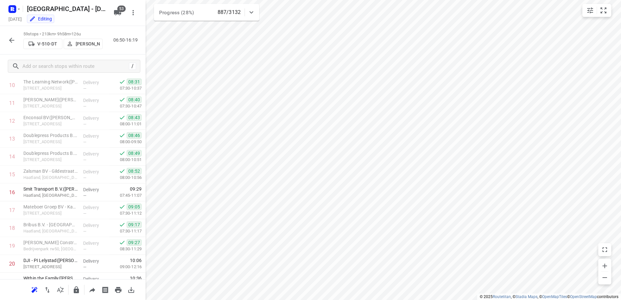
click at [13, 42] on icon "button" at bounding box center [12, 40] width 8 height 8
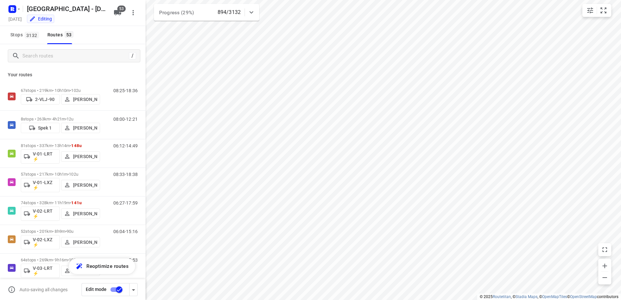
click at [96, 80] on div "Your routes 67 stops • 219km • 10h10m • 102u 2-VLJ-90 Fikri Mizaz 08:25-18:36 8…" at bounding box center [72, 193] width 145 height 251
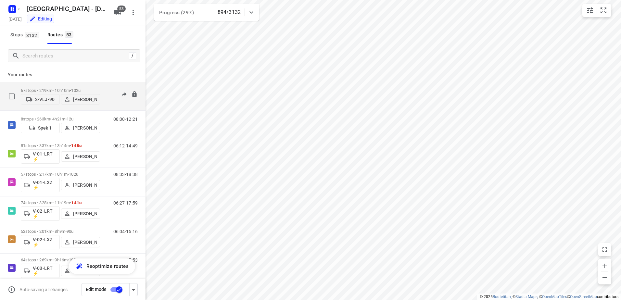
click at [96, 92] on p "67 stops • 219km • 10h10m • 102u" at bounding box center [60, 90] width 79 height 5
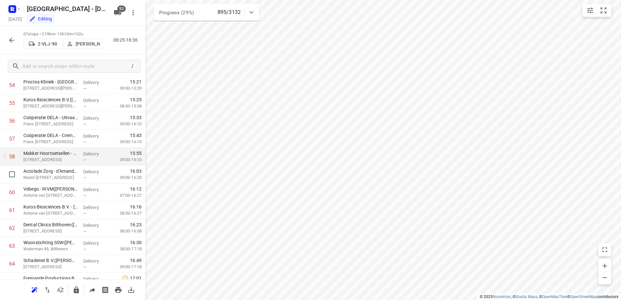
scroll to position [1045, 0]
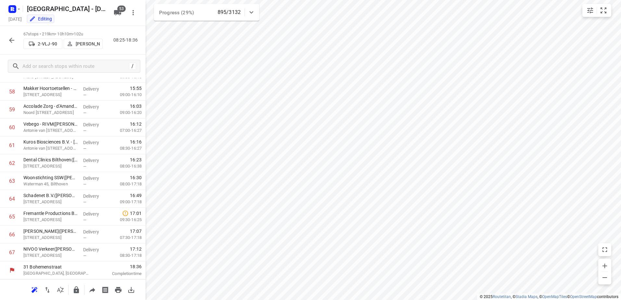
click at [15, 47] on div "67 stops • 219km • 10h10m • 102u 2-VLJ-90 Fikri Mizaz 08:25-18:36" at bounding box center [72, 40] width 145 height 29
click at [14, 45] on button "button" at bounding box center [11, 40] width 13 height 13
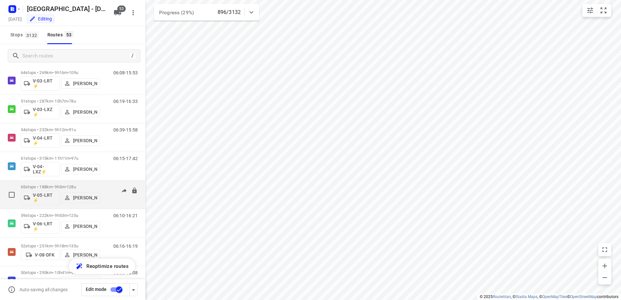
scroll to position [195, 0]
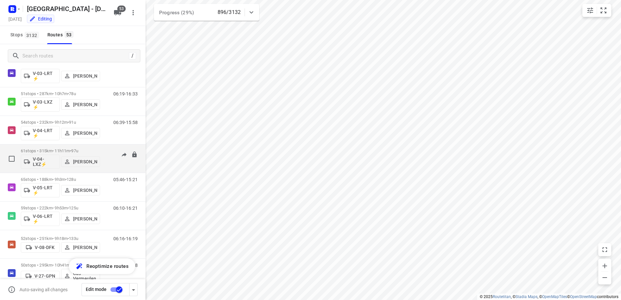
click at [106, 148] on div "61 stops • 315km • 11h11m • 97u V-04-LXZ⚡ [PERSON_NAME] 06:15-17:42" at bounding box center [83, 158] width 125 height 27
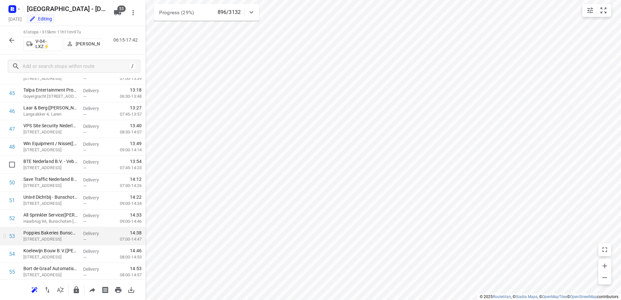
scroll to position [938, 0]
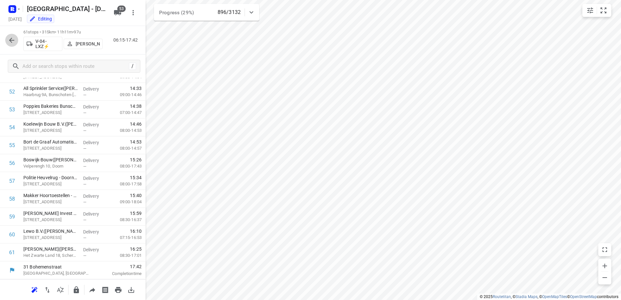
click at [11, 35] on button "button" at bounding box center [11, 40] width 13 height 13
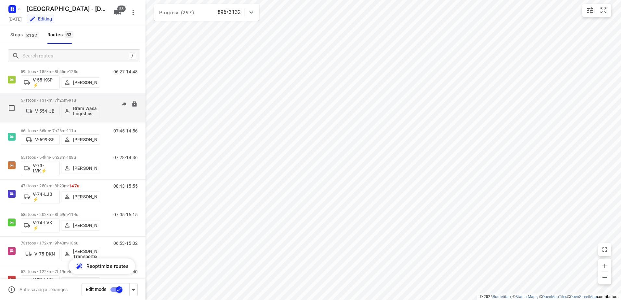
scroll to position [584, 0]
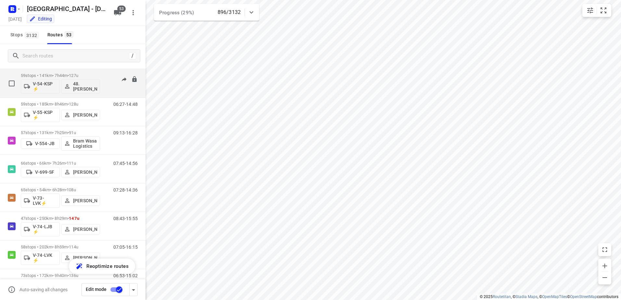
click at [101, 72] on div "59 stops • 141km • 7h44m • 127u V-54-KSP ⚡ 48.[PERSON_NAME] 07:16-15:42" at bounding box center [83, 83] width 125 height 27
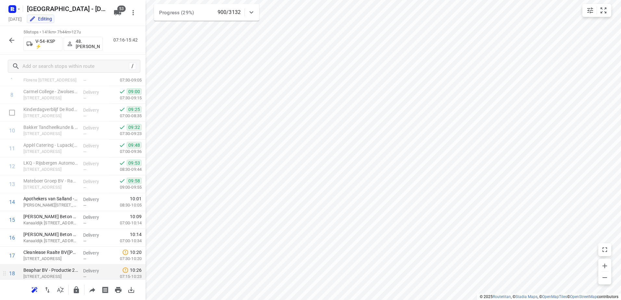
scroll to position [91, 0]
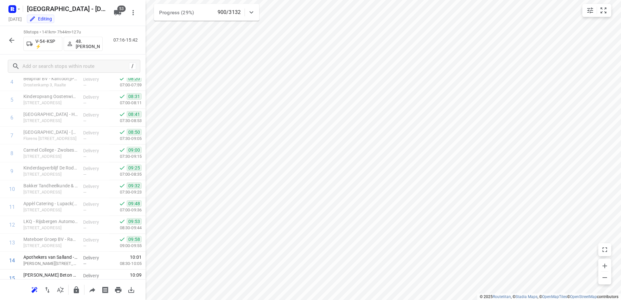
click at [14, 38] on icon "button" at bounding box center [12, 40] width 8 height 8
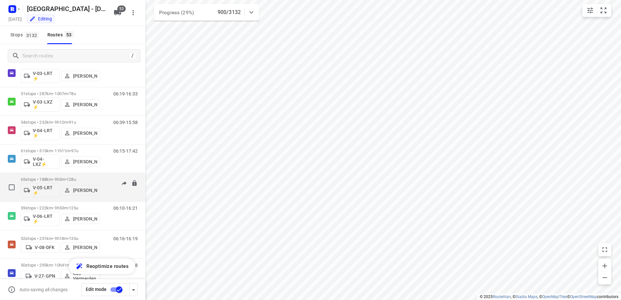
scroll to position [260, 0]
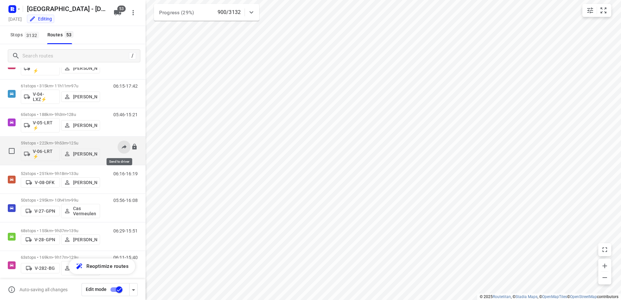
click at [118, 143] on button at bounding box center [124, 147] width 13 height 13
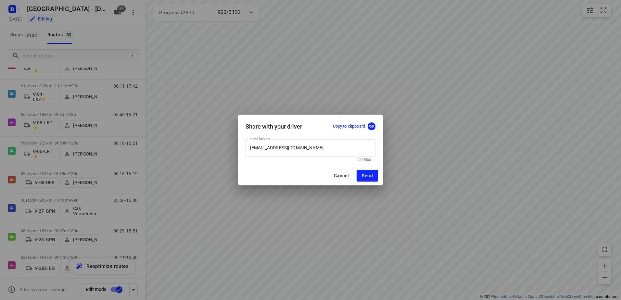
click at [123, 57] on div "Share with your driver Copy to clipboard Send link to [EMAIL_ADDRESS][DOMAIN_NA…" at bounding box center [310, 150] width 621 height 300
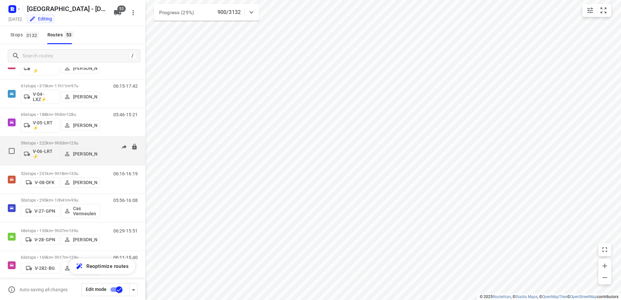
click at [97, 137] on div "59 stops • 222km • 9h53m • 125u V-06-LRT ⚡ [PERSON_NAME]" at bounding box center [60, 150] width 79 height 27
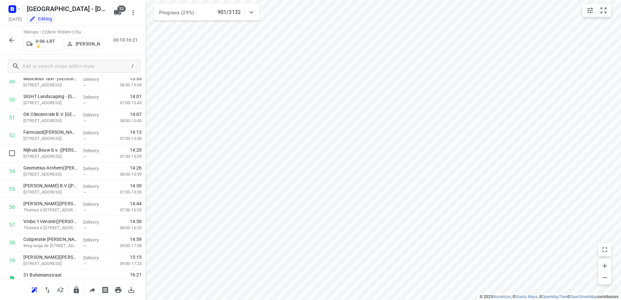
scroll to position [902, 0]
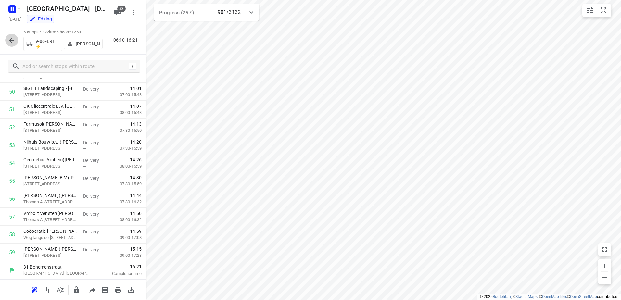
click at [14, 35] on button "button" at bounding box center [11, 40] width 13 height 13
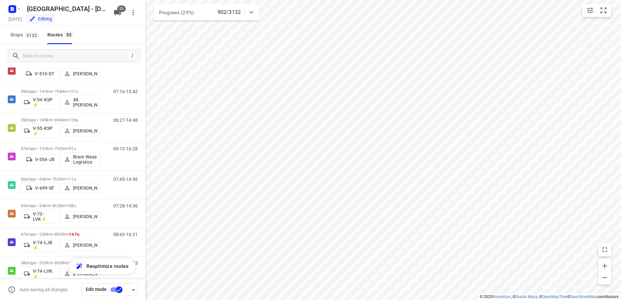
scroll to position [584, 0]
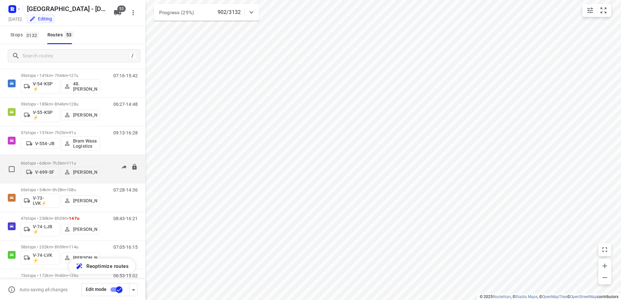
click at [101, 157] on div "66 stops • 66km • 7h26m • 111u V-699-SF [PERSON_NAME] 07:45-14:56" at bounding box center [83, 168] width 125 height 23
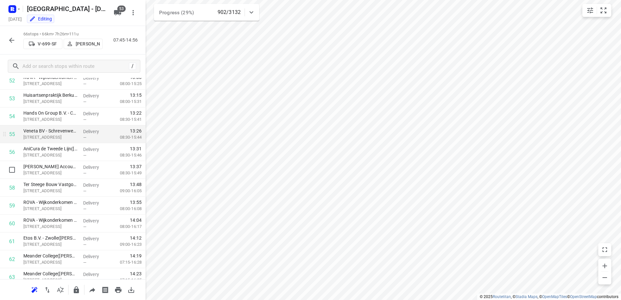
scroll to position [1027, 0]
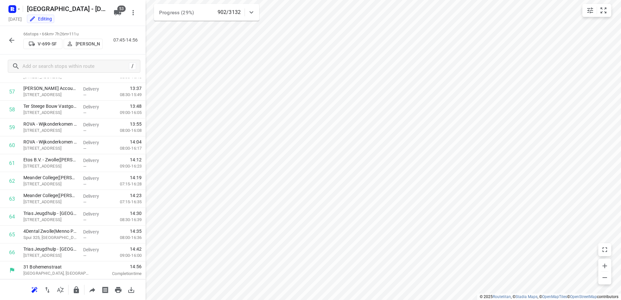
click at [13, 39] on icon "button" at bounding box center [12, 40] width 8 height 8
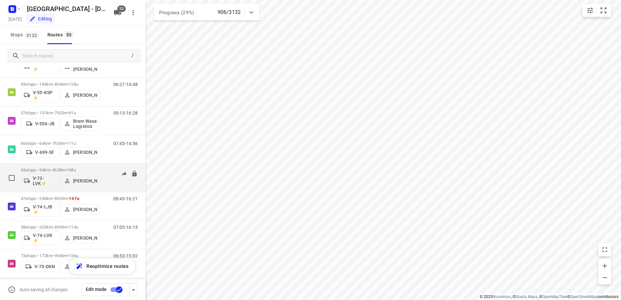
scroll to position [617, 0]
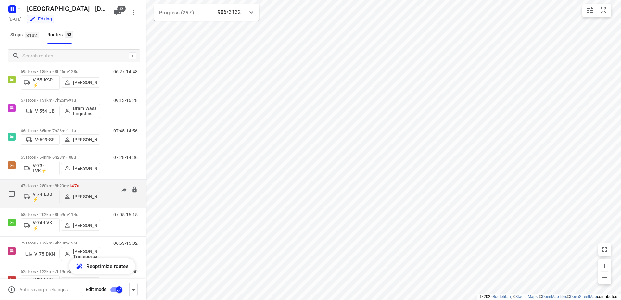
click at [105, 185] on div "08:43-16:21" at bounding box center [121, 195] width 32 height 24
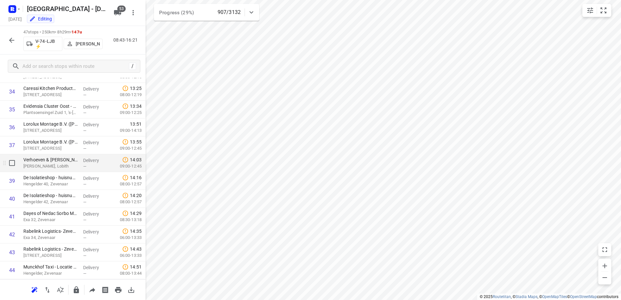
scroll to position [688, 0]
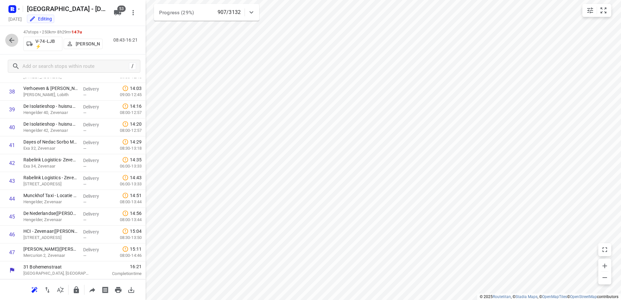
click at [10, 36] on button "button" at bounding box center [11, 40] width 13 height 13
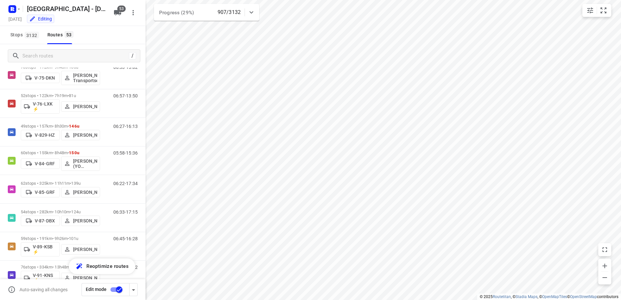
scroll to position [811, 0]
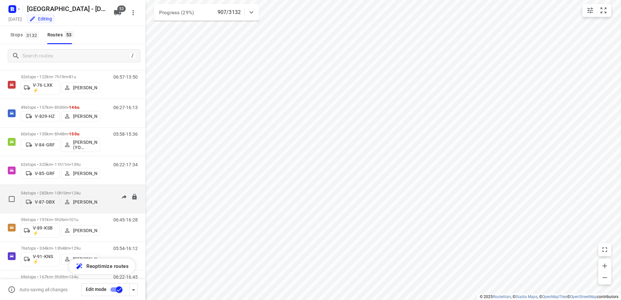
click at [99, 191] on p "54 stops • 282km • 10h10m • 124u" at bounding box center [60, 193] width 79 height 5
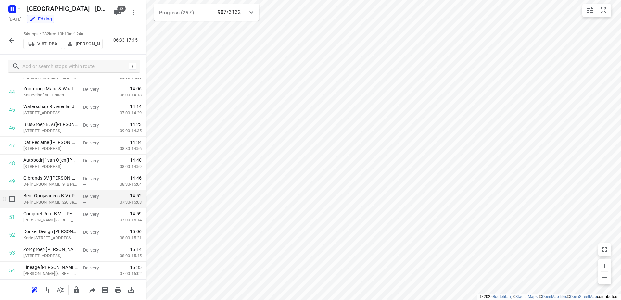
scroll to position [813, 0]
click at [9, 35] on button "button" at bounding box center [11, 40] width 13 height 13
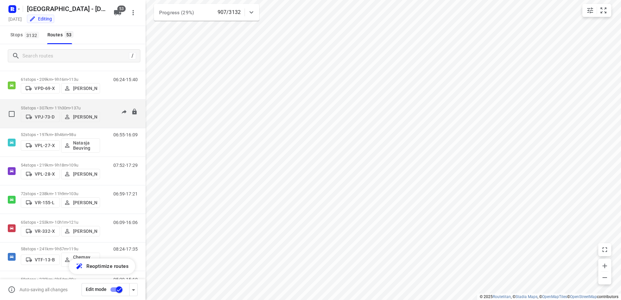
scroll to position [1201, 0]
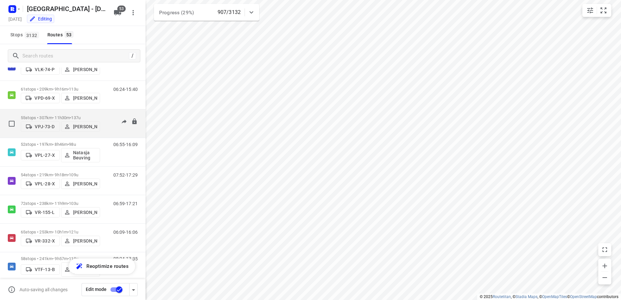
click at [90, 115] on p "55 stops • 307km • 11h30m • 137u" at bounding box center [60, 117] width 79 height 5
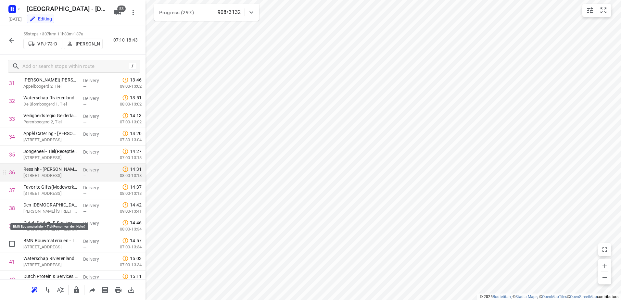
scroll to position [571, 0]
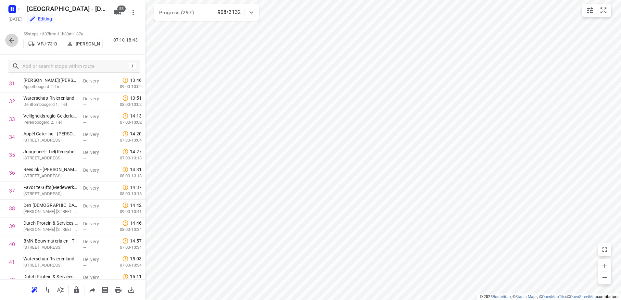
click at [9, 41] on icon "button" at bounding box center [12, 40] width 8 height 8
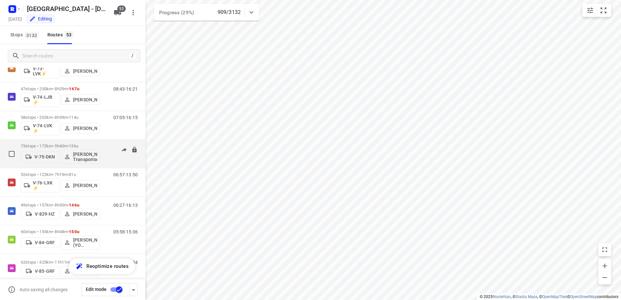
scroll to position [714, 0]
click at [105, 146] on div "06:53-15:02" at bounding box center [121, 155] width 32 height 24
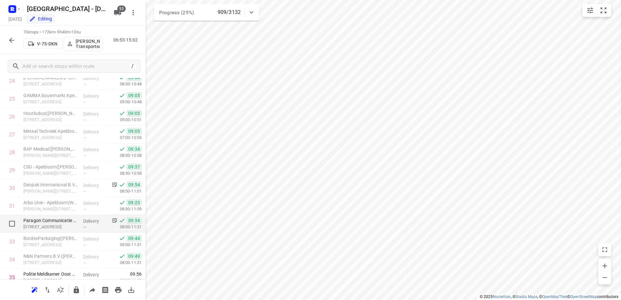
scroll to position [454, 0]
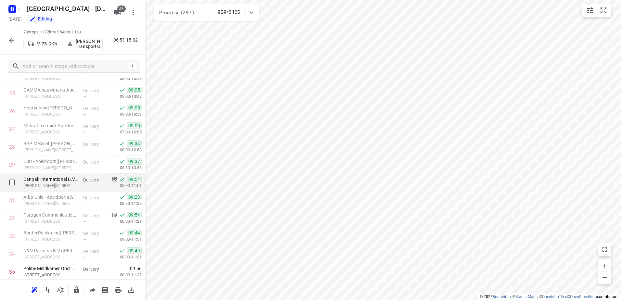
click at [89, 179] on p "Delivery" at bounding box center [95, 180] width 24 height 6
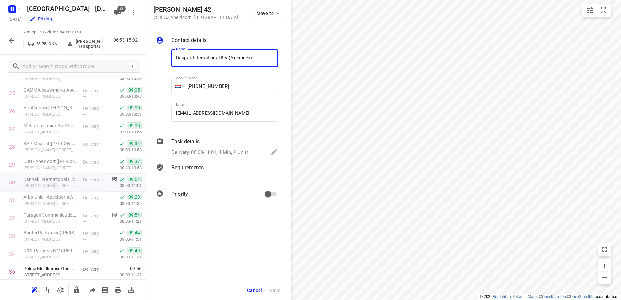
click at [181, 148] on div "Delivery, 08:00-11:01, 4 Min, 2 Units" at bounding box center [224, 152] width 106 height 9
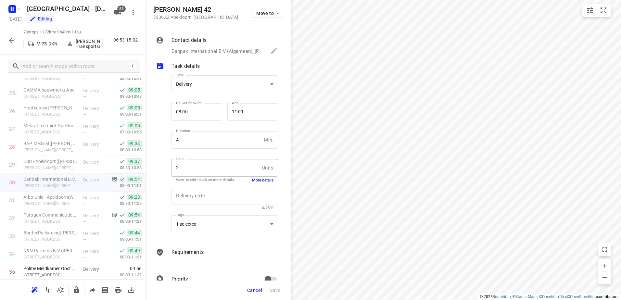
click at [259, 181] on button "More details" at bounding box center [262, 181] width 21 height 6
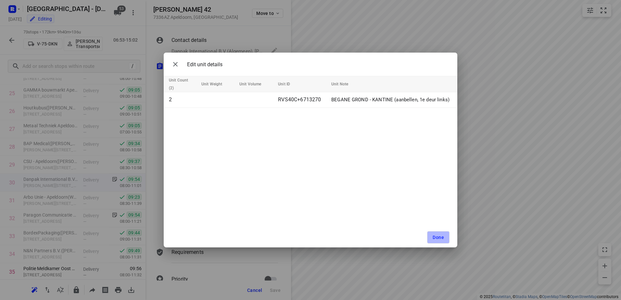
drag, startPoint x: 438, startPoint y: 234, endPoint x: 426, endPoint y: 231, distance: 12.0
click at [438, 235] on span "Done" at bounding box center [437, 237] width 11 height 5
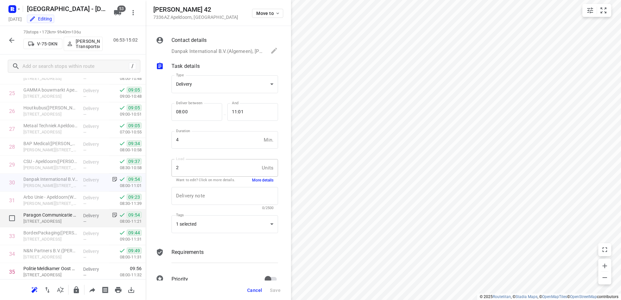
click at [92, 214] on p "Delivery" at bounding box center [95, 215] width 24 height 6
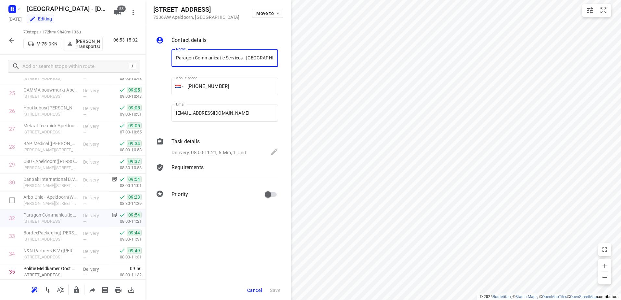
scroll to position [0, 19]
click at [204, 150] on p "Delivery, 08:00-11:21, 5 Min, 1 Unit" at bounding box center [208, 152] width 75 height 7
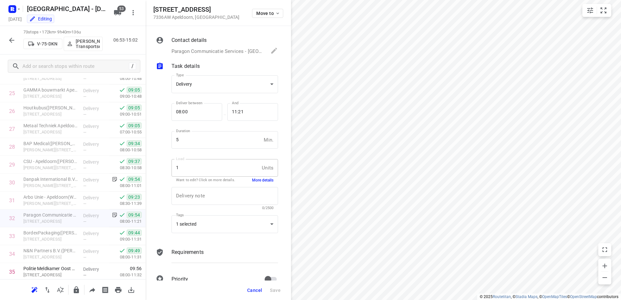
click at [263, 176] on div "1 Units Load" at bounding box center [224, 168] width 106 height 18
click at [259, 179] on button "More details" at bounding box center [262, 181] width 21 height 6
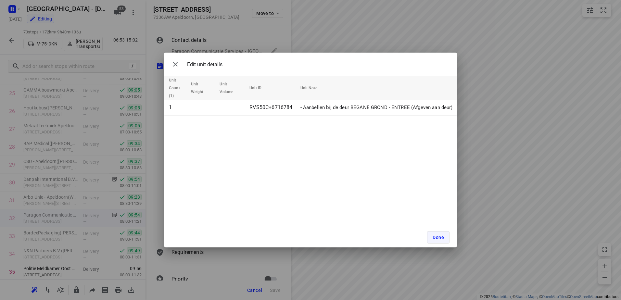
click at [436, 238] on span "Done" at bounding box center [437, 237] width 11 height 5
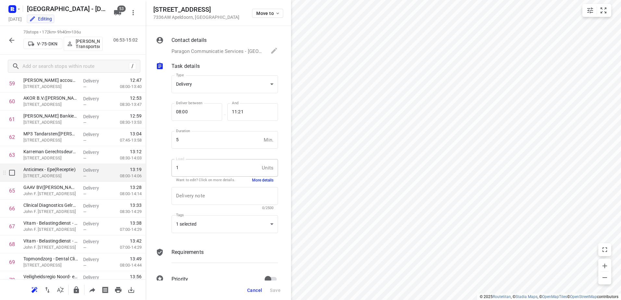
scroll to position [1152, 0]
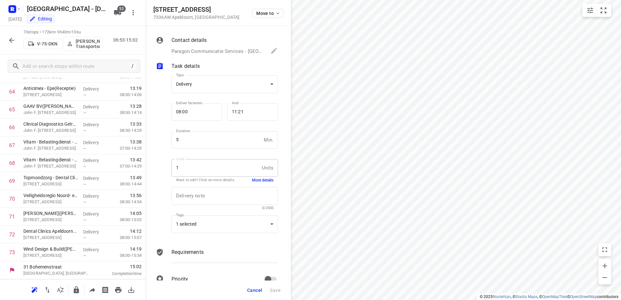
click at [261, 291] on span "Cancel" at bounding box center [254, 290] width 15 height 5
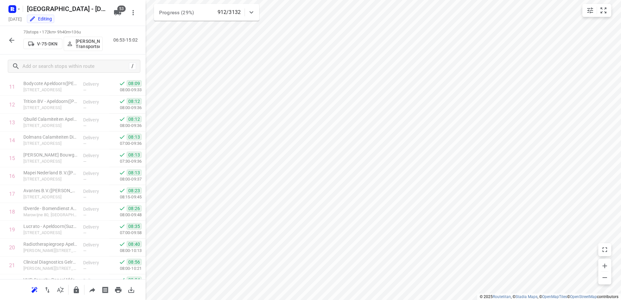
scroll to position [114, 0]
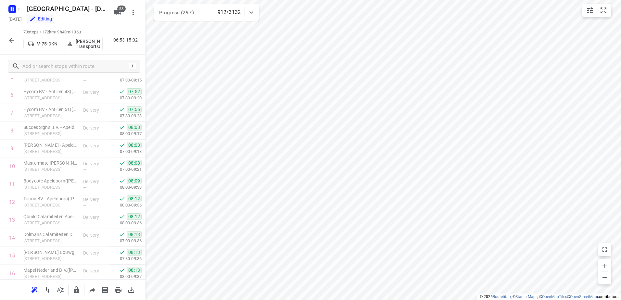
click at [11, 40] on icon "button" at bounding box center [11, 40] width 5 height 5
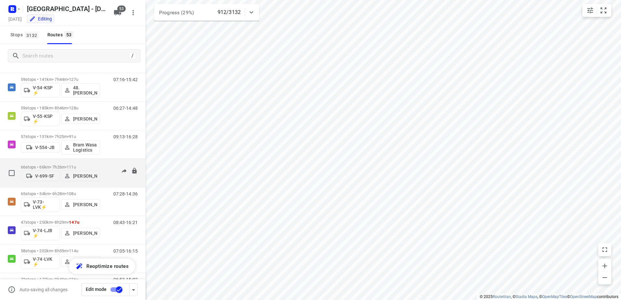
scroll to position [584, 0]
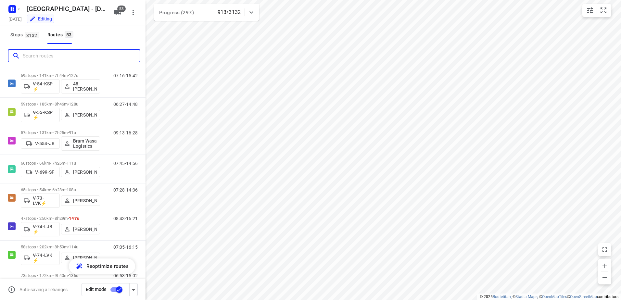
click at [83, 57] on input "Search routes" at bounding box center [81, 56] width 117 height 10
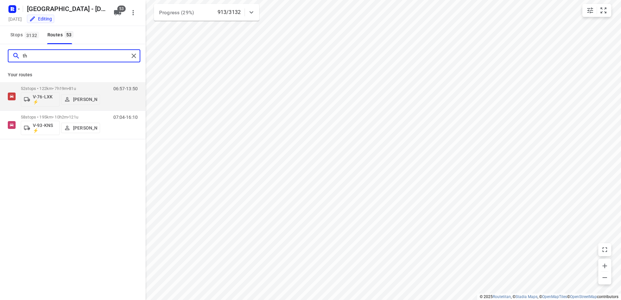
scroll to position [0, 0]
type input "[PERSON_NAME]"
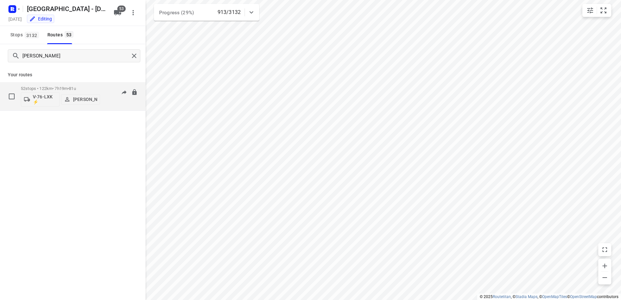
click at [88, 83] on div "52 stops • 122km • 7h19m • 81u V-76-LXK ⚡ [PERSON_NAME]" at bounding box center [60, 96] width 79 height 27
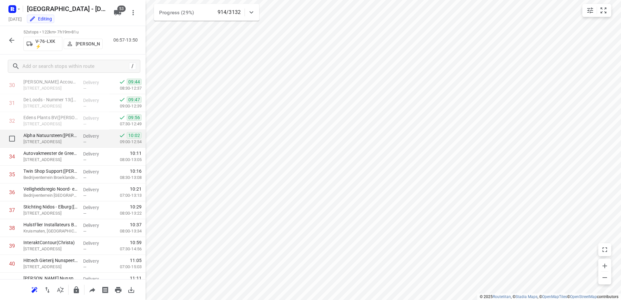
scroll to position [777, 0]
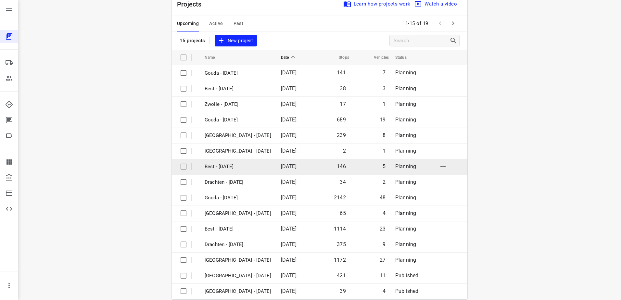
scroll to position [28, 0]
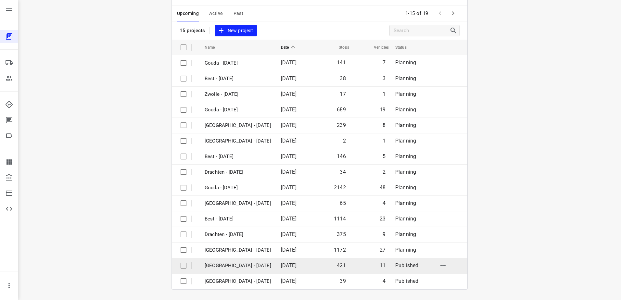
click at [244, 265] on p "[GEOGRAPHIC_DATA] - [DATE]" at bounding box center [237, 265] width 67 height 7
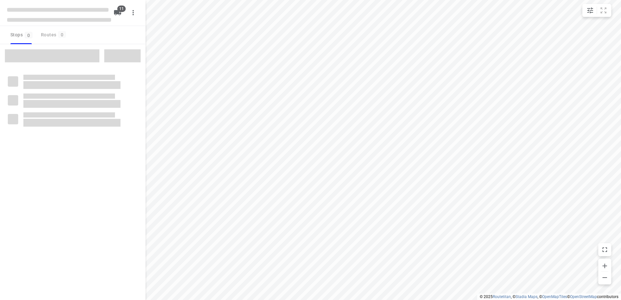
checkbox input "true"
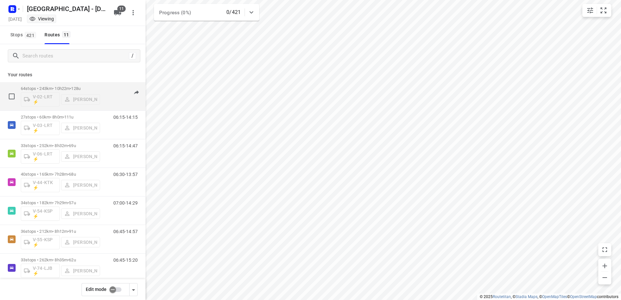
click at [67, 83] on div "64 stops • 243km • 10h22m • 128u V-02-LRT ⚡ [PERSON_NAME]" at bounding box center [60, 96] width 79 height 27
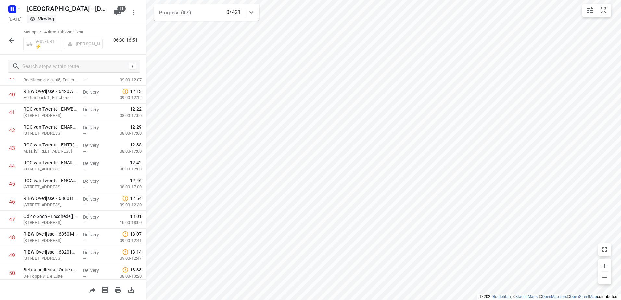
scroll to position [779, 0]
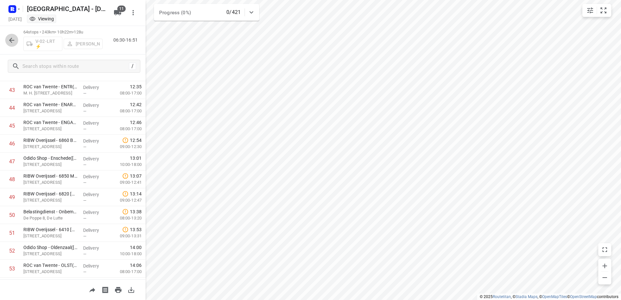
click at [10, 38] on icon "button" at bounding box center [12, 40] width 8 height 8
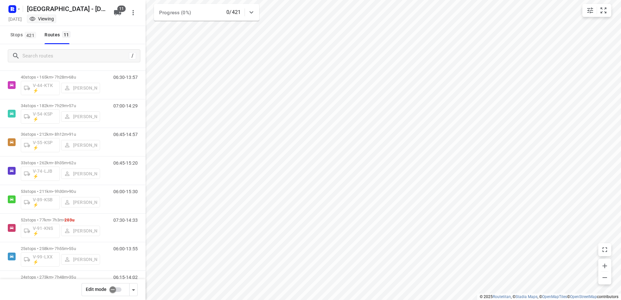
scroll to position [124, 0]
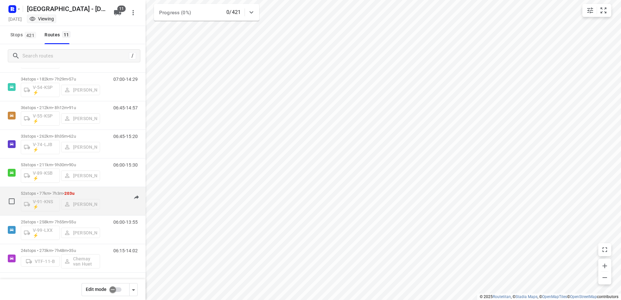
click at [113, 195] on div "07:30-14:33" at bounding box center [121, 203] width 32 height 24
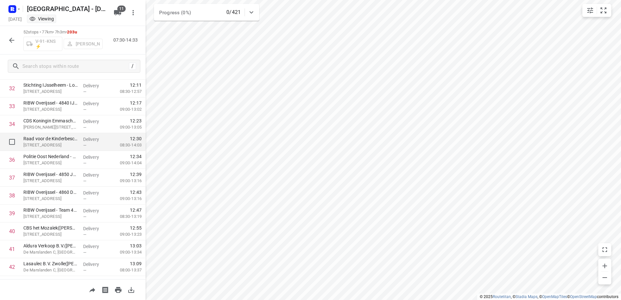
scroll to position [777, 0]
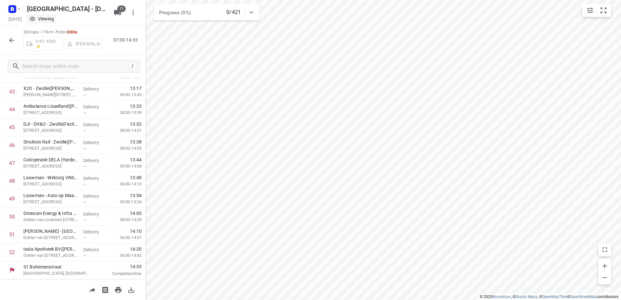
click at [12, 38] on icon "button" at bounding box center [12, 40] width 8 height 8
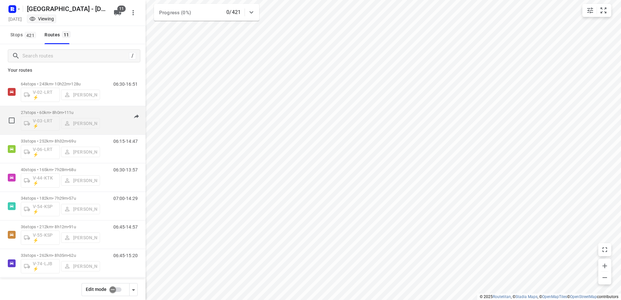
scroll to position [0, 0]
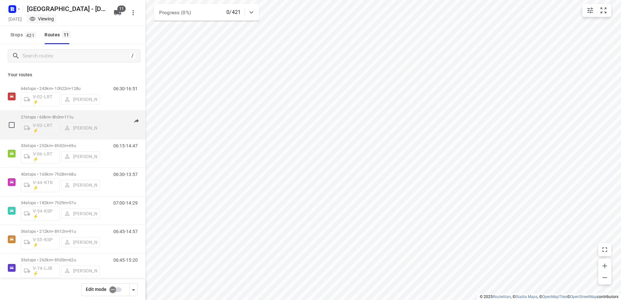
click at [105, 117] on div "06:15-14:15" at bounding box center [121, 127] width 32 height 24
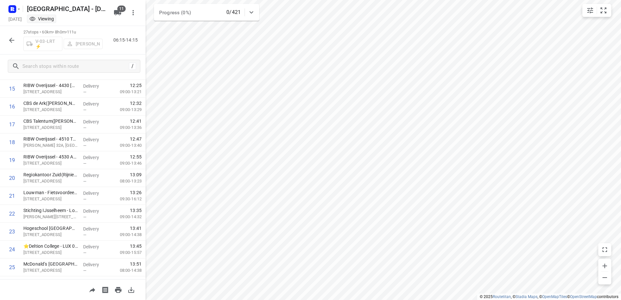
scroll to position [331, 0]
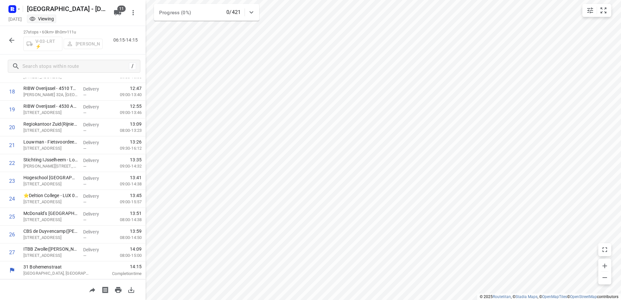
click at [11, 40] on icon "button" at bounding box center [11, 40] width 5 height 5
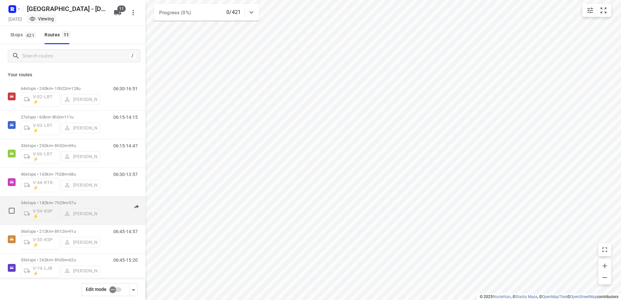
click at [97, 201] on p "34 stops • 182km • 7h29m • 57u" at bounding box center [60, 202] width 79 height 5
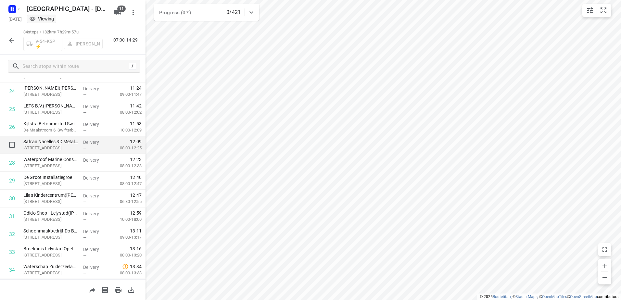
scroll to position [456, 0]
click at [8, 38] on icon "button" at bounding box center [12, 40] width 8 height 8
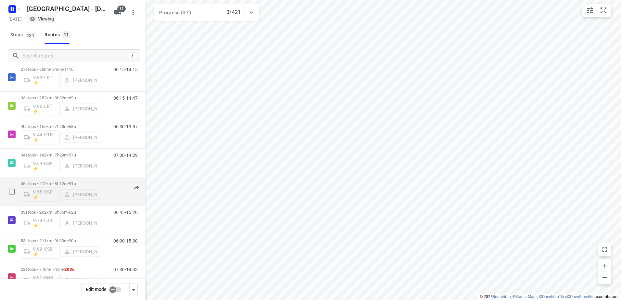
scroll to position [65, 0]
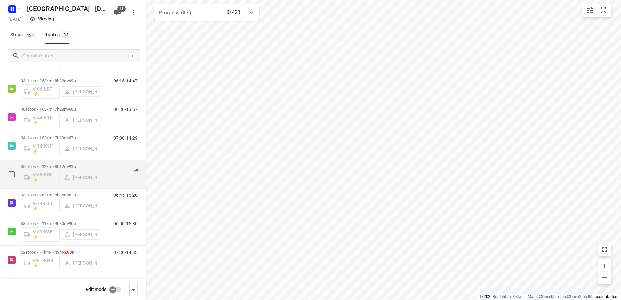
click at [105, 165] on div "06:45-14:57" at bounding box center [121, 176] width 32 height 24
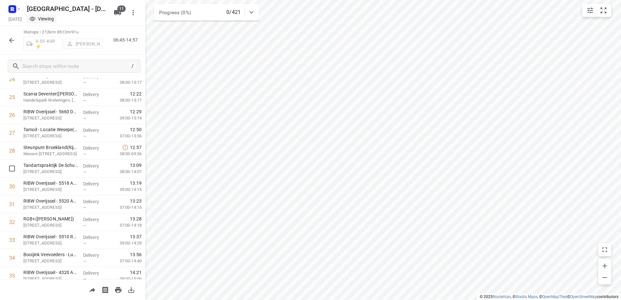
scroll to position [492, 0]
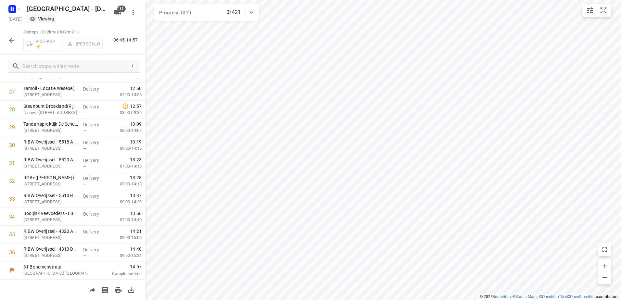
click at [16, 40] on button "button" at bounding box center [11, 40] width 13 height 13
